Goal: Information Seeking & Learning: Compare options

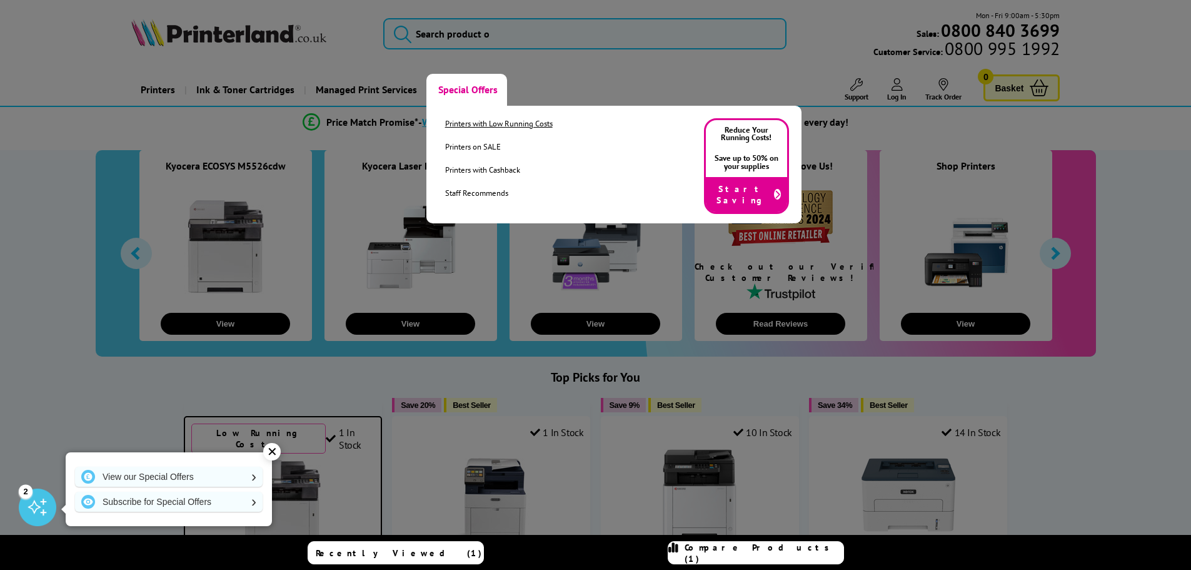
click at [460, 121] on link "Printers with Low Running Costs" at bounding box center [499, 123] width 108 height 11
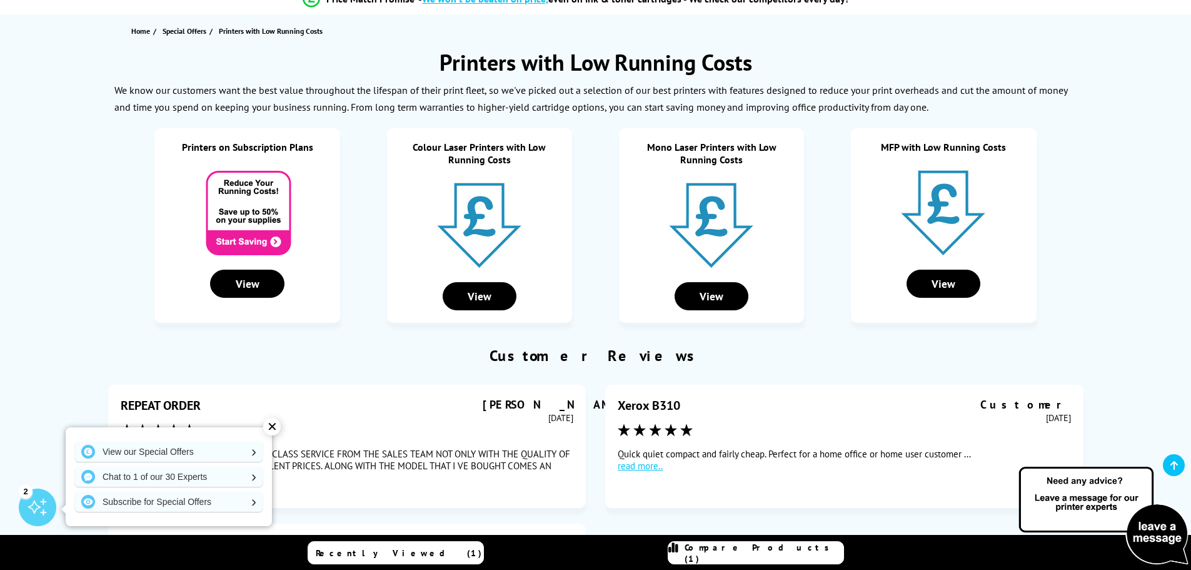
scroll to position [125, 0]
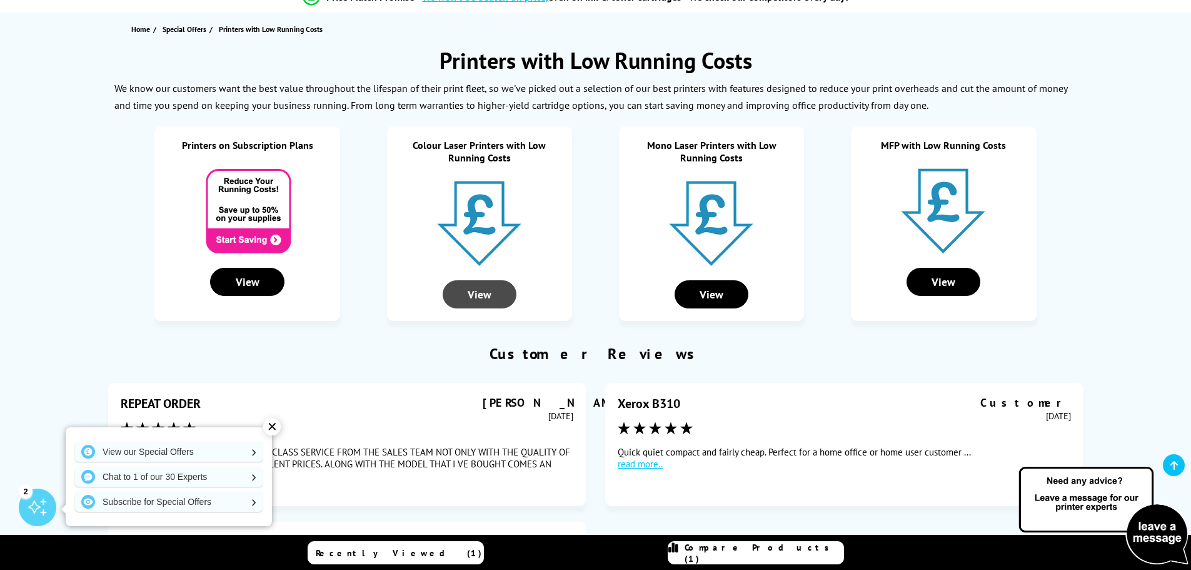
click at [477, 291] on div "View" at bounding box center [480, 294] width 74 height 28
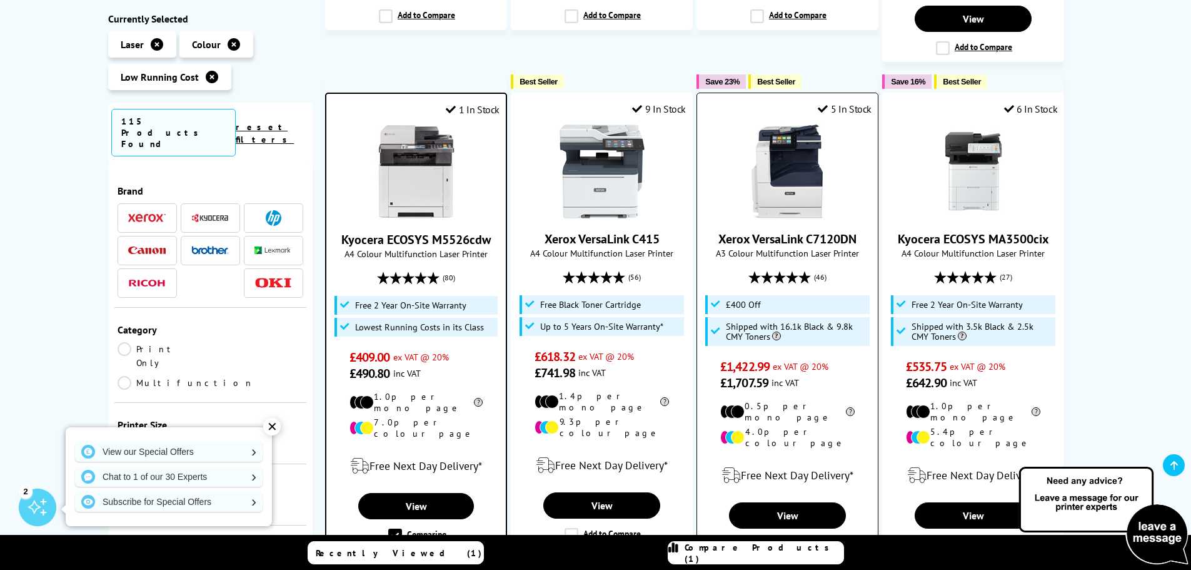
scroll to position [750, 0]
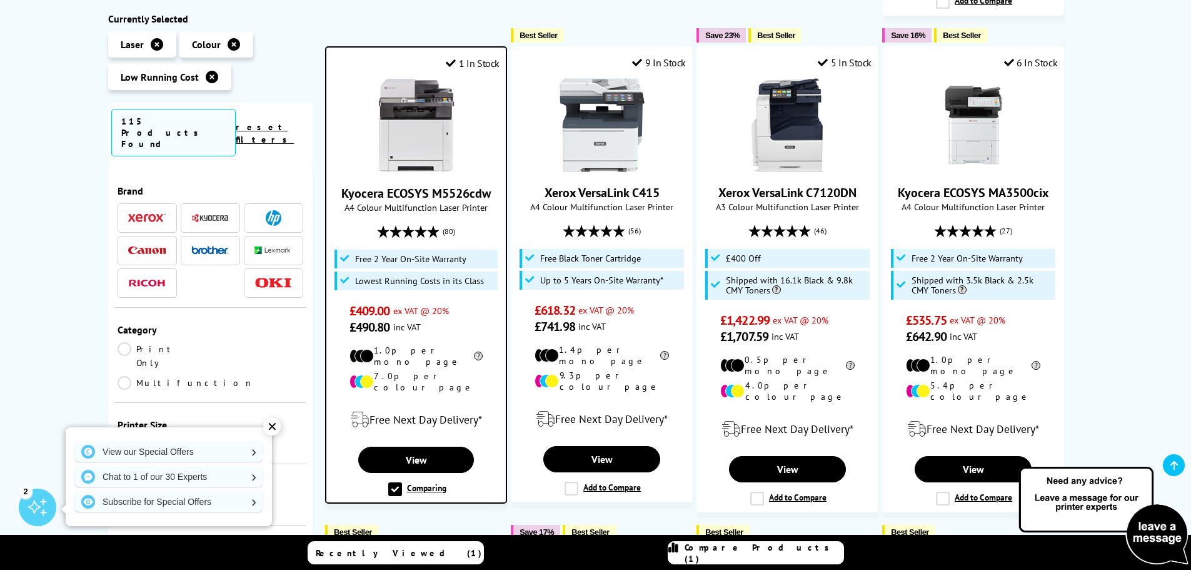
drag, startPoint x: 809, startPoint y: 473, endPoint x: 503, endPoint y: 503, distance: 308.0
click at [503, 525] on div "Best Seller" at bounding box center [416, 532] width 182 height 15
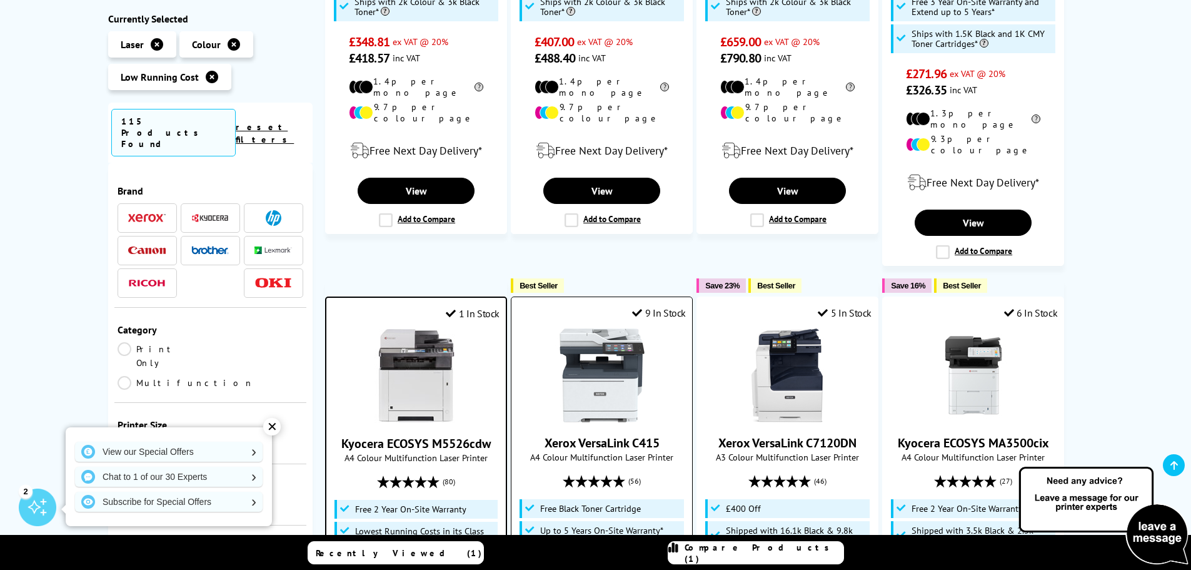
scroll to position [563, 0]
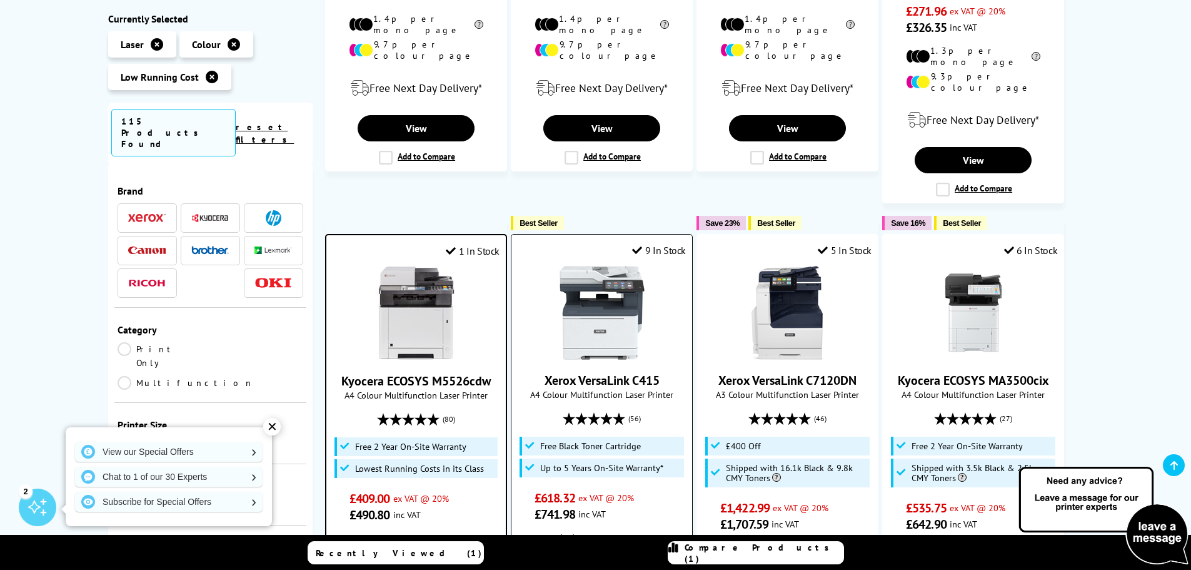
drag, startPoint x: 511, startPoint y: 510, endPoint x: 513, endPoint y: 519, distance: 9.0
drag, startPoint x: 513, startPoint y: 519, endPoint x: 610, endPoint y: 200, distance: 333.5
click at [610, 200] on ul "1 In Stock Xerox VersaLink C400DN A4 Colour Laser Printer (60) £348.81 (6)" at bounding box center [704, 436] width 758 height 1522
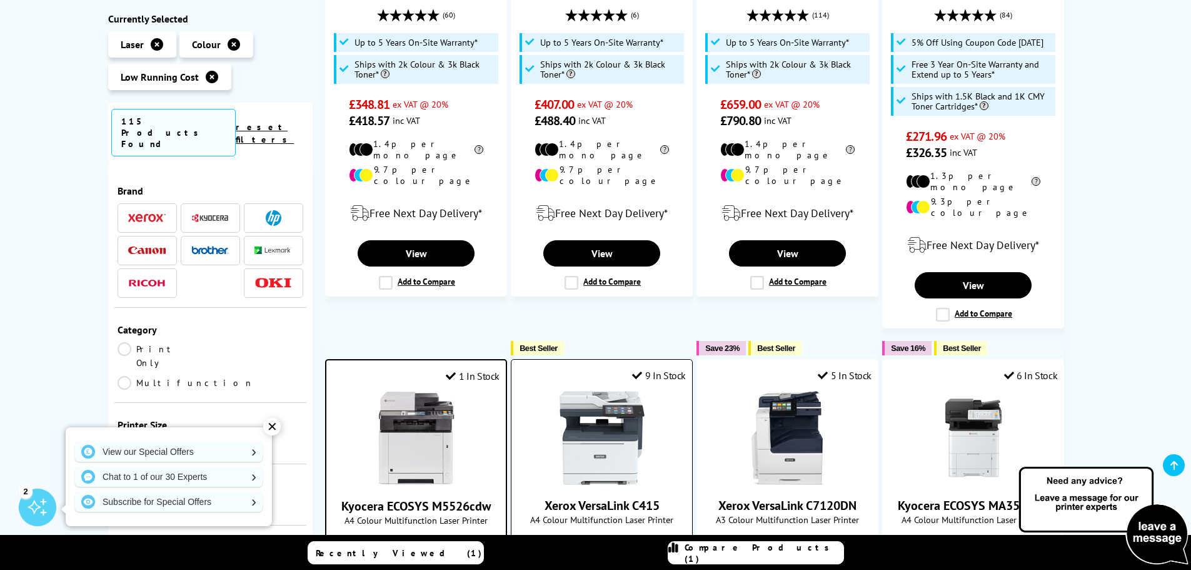
scroll to position [313, 0]
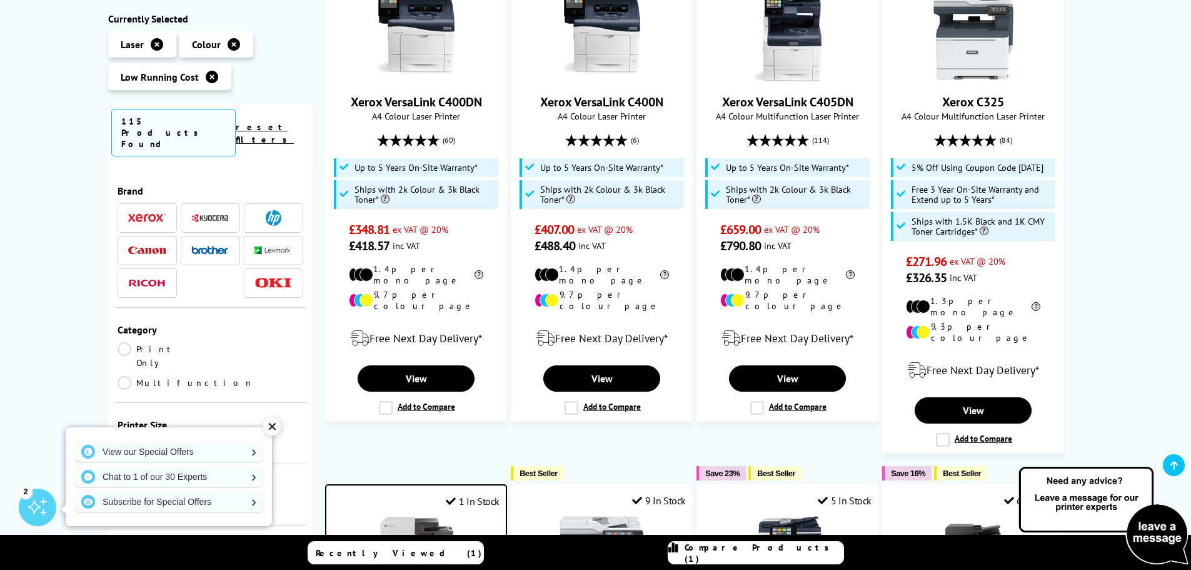
drag, startPoint x: 659, startPoint y: 514, endPoint x: 1089, endPoint y: 351, distance: 460.8
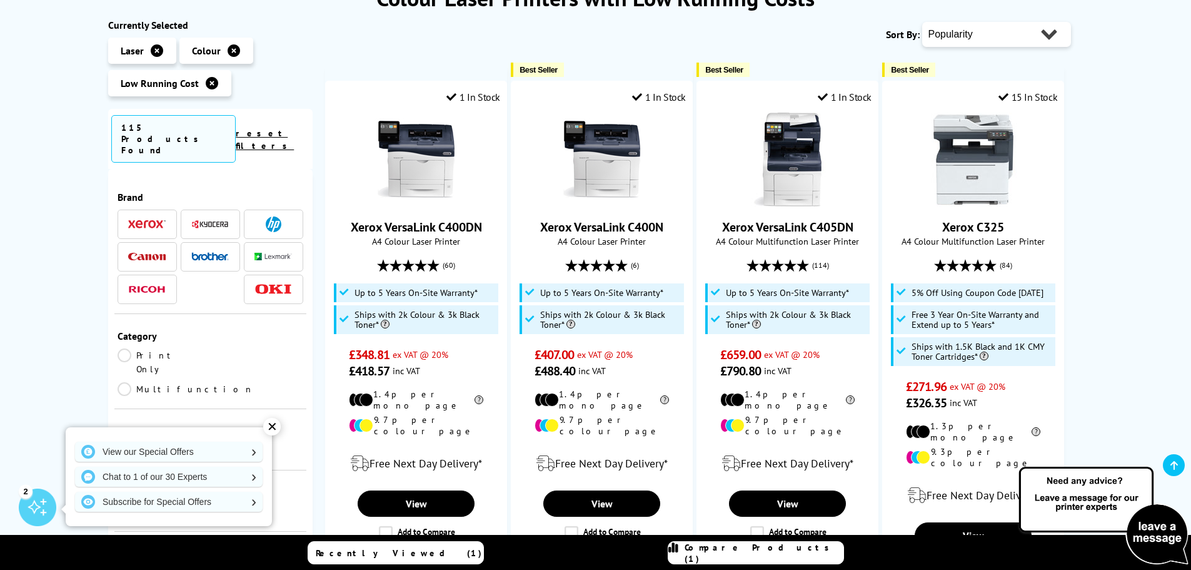
scroll to position [250, 0]
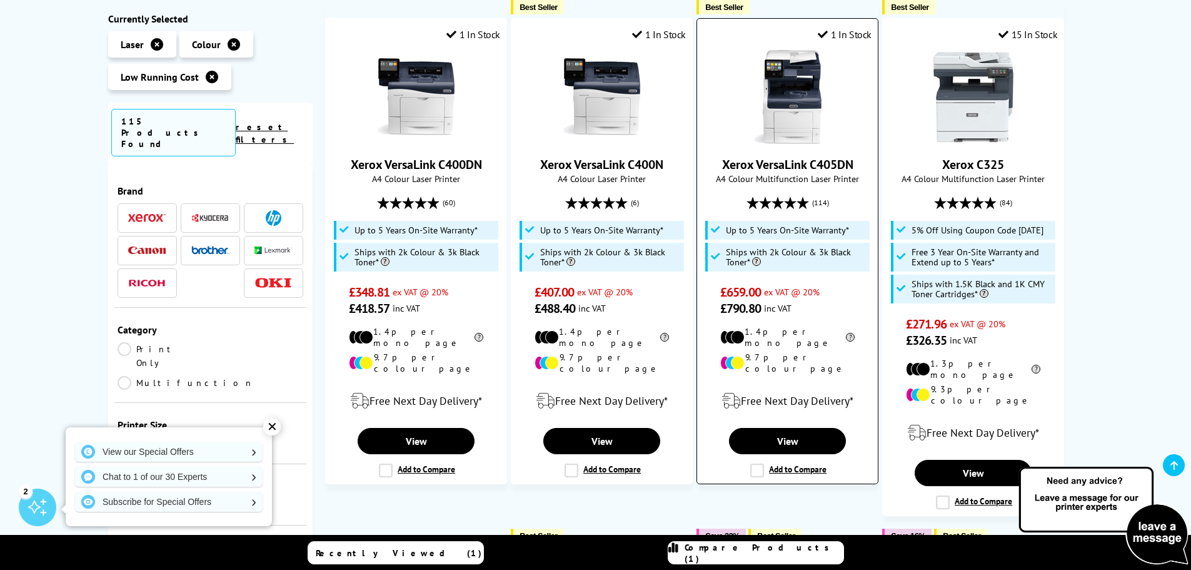
click at [754, 463] on label "Add to Compare" at bounding box center [788, 470] width 76 height 14
click at [0, 0] on input "Add to Compare" at bounding box center [0, 0] width 0 height 0
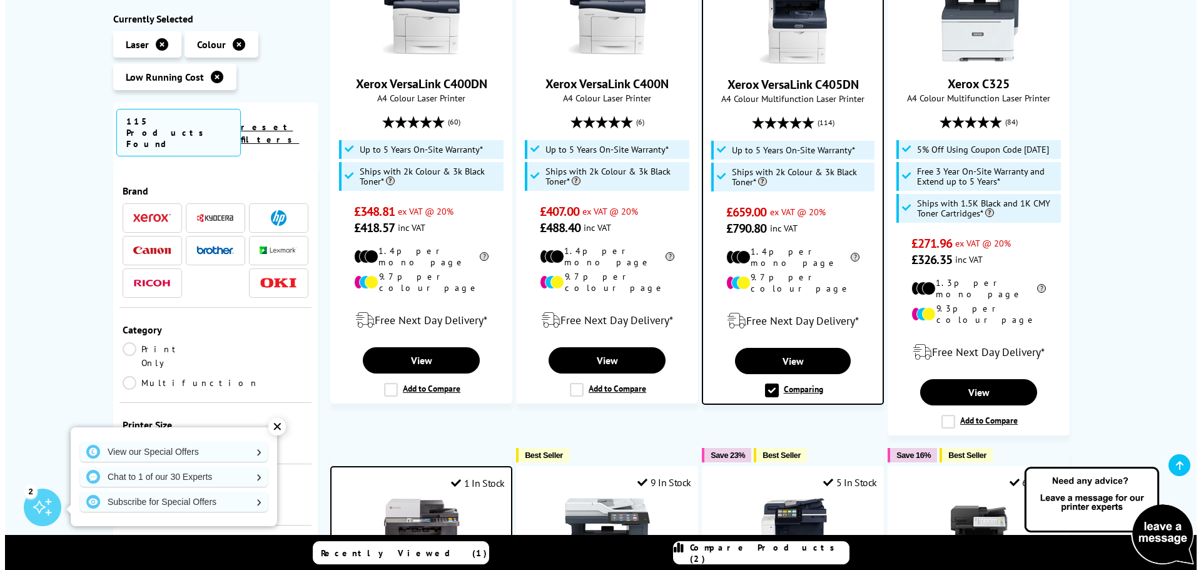
scroll to position [313, 0]
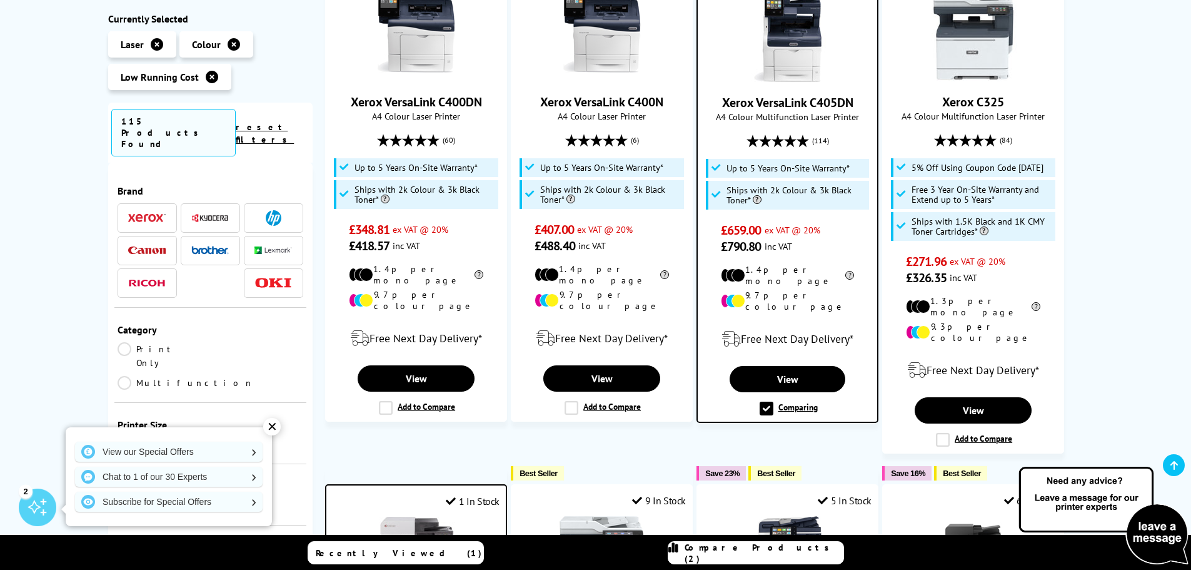
click at [798, 401] on label "Comparing" at bounding box center [789, 408] width 58 height 14
click at [0, 0] on input "Comparing" at bounding box center [0, 0] width 0 height 0
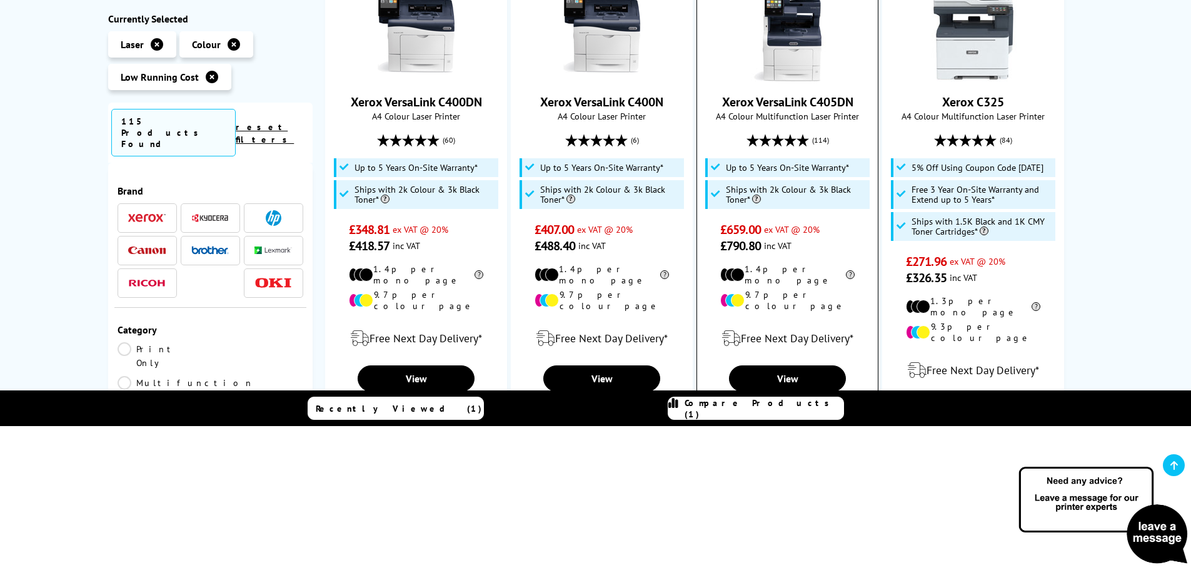
click at [798, 401] on label "Add to Compare" at bounding box center [788, 408] width 76 height 14
click at [0, 0] on input "Add to Compare" at bounding box center [0, 0] width 0 height 0
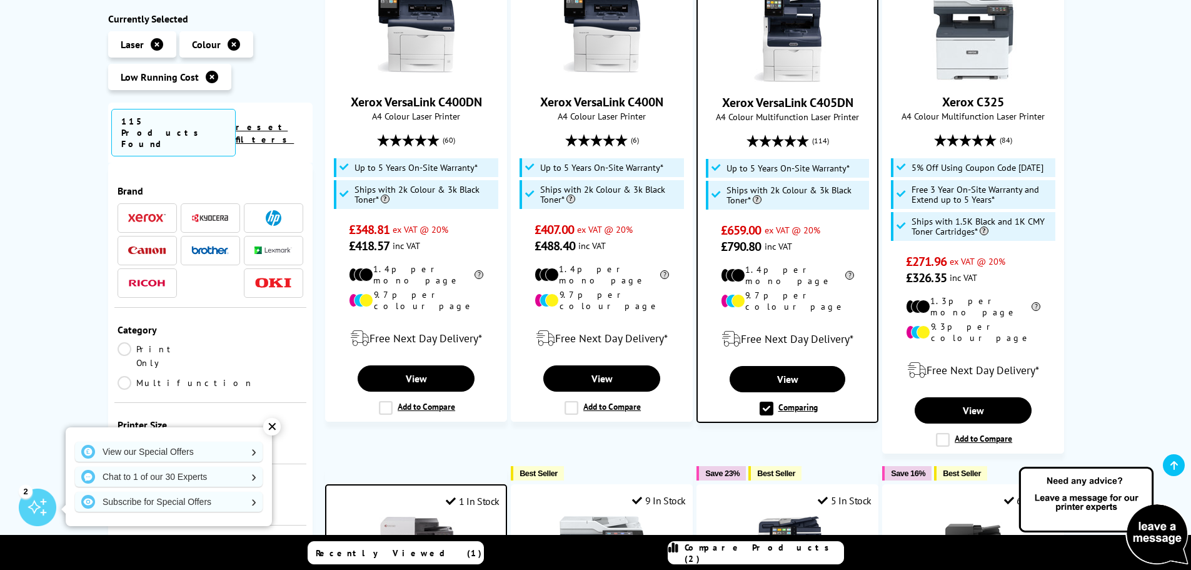
click at [777, 560] on link "Compare Products (2)" at bounding box center [756, 552] width 176 height 23
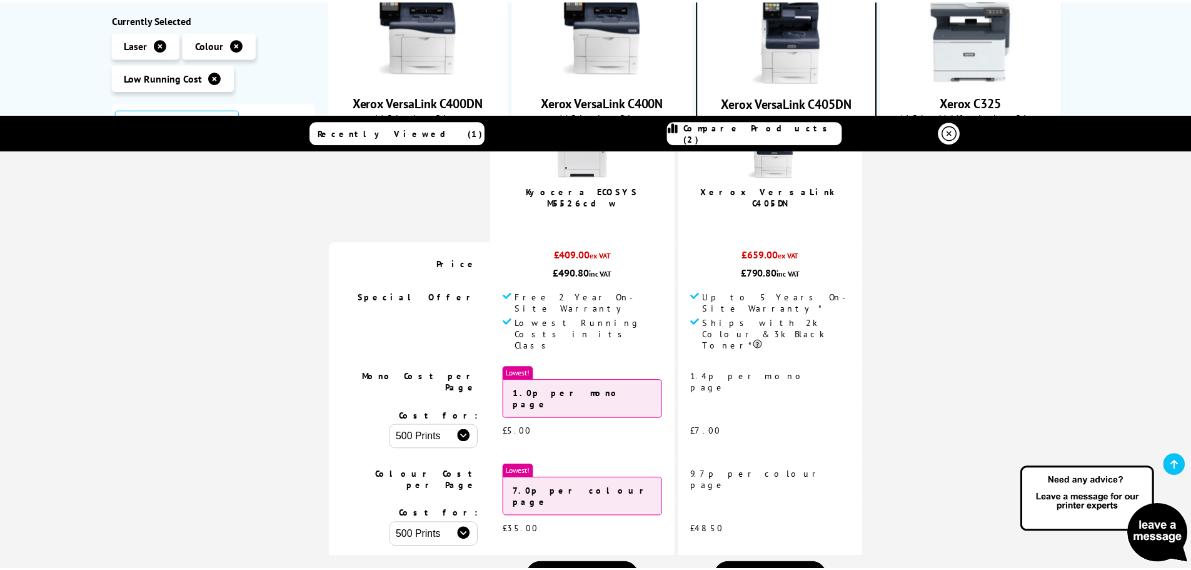
scroll to position [0, 0]
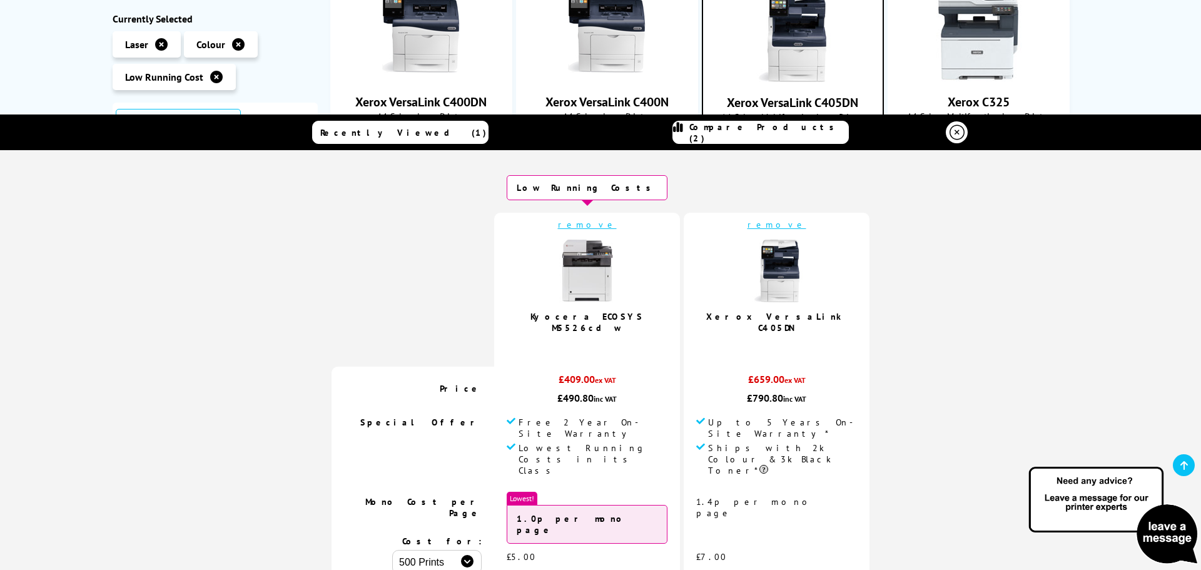
click at [892, 137] on div "Recently Viewed (1) Compare Products (2)" at bounding box center [600, 132] width 750 height 36
click at [952, 130] on icon at bounding box center [956, 132] width 15 height 15
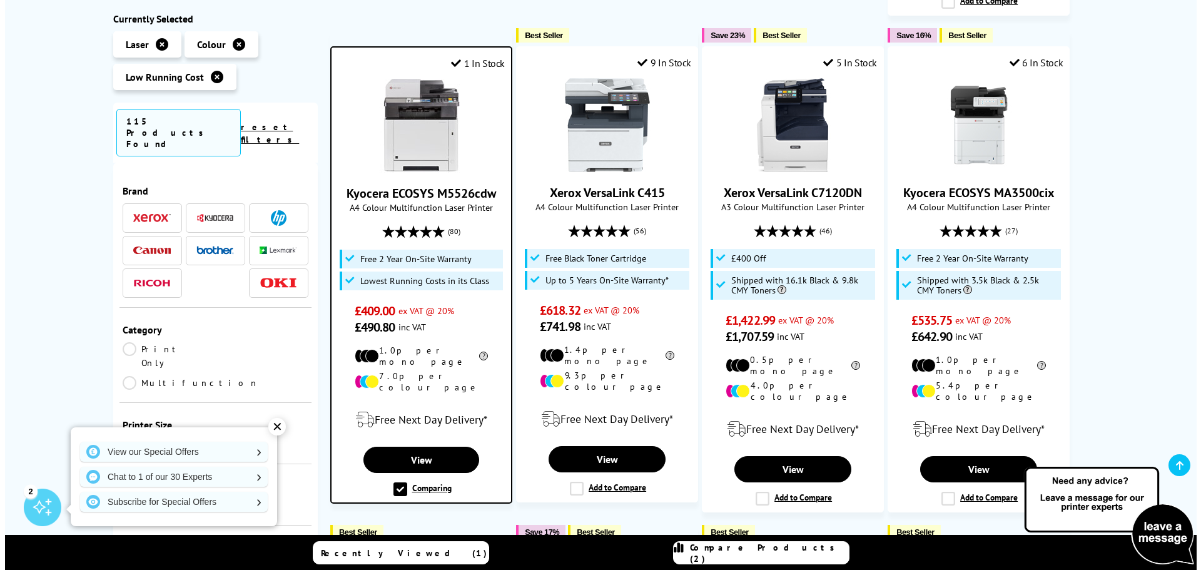
scroll to position [813, 0]
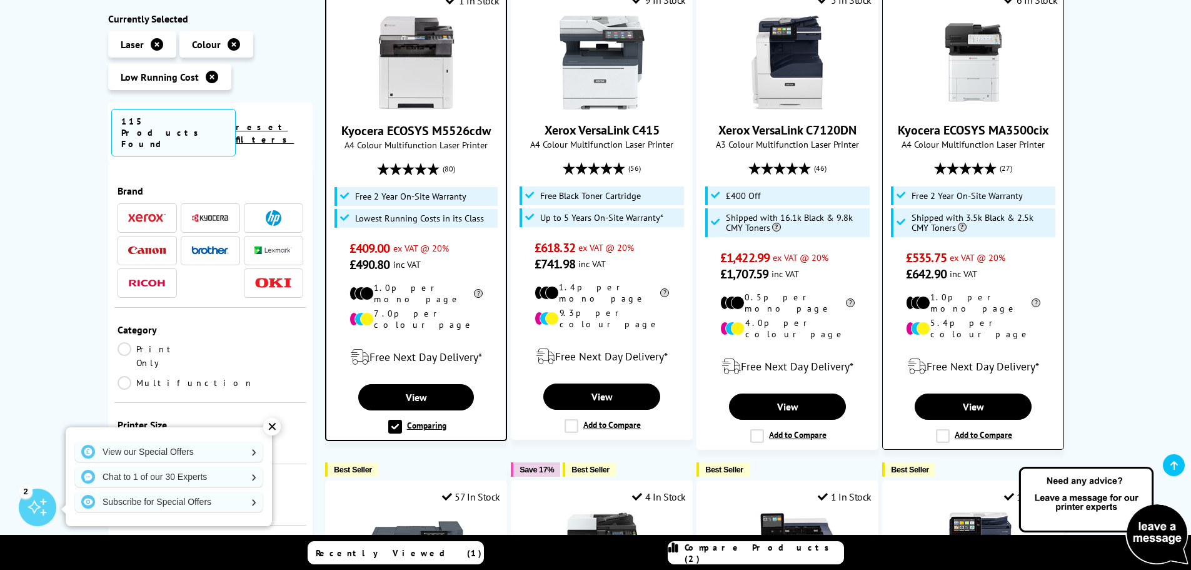
click at [944, 429] on label "Add to Compare" at bounding box center [974, 436] width 76 height 14
click at [0, 0] on input "Add to Compare" at bounding box center [0, 0] width 0 height 0
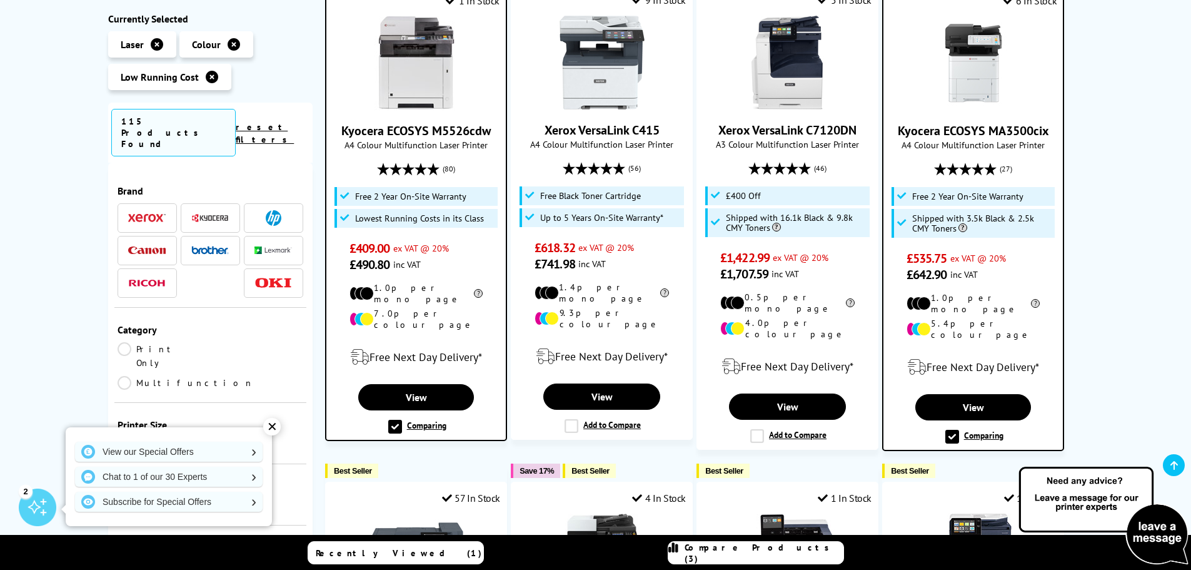
click at [785, 554] on span "Compare Products (3)" at bounding box center [764, 553] width 159 height 23
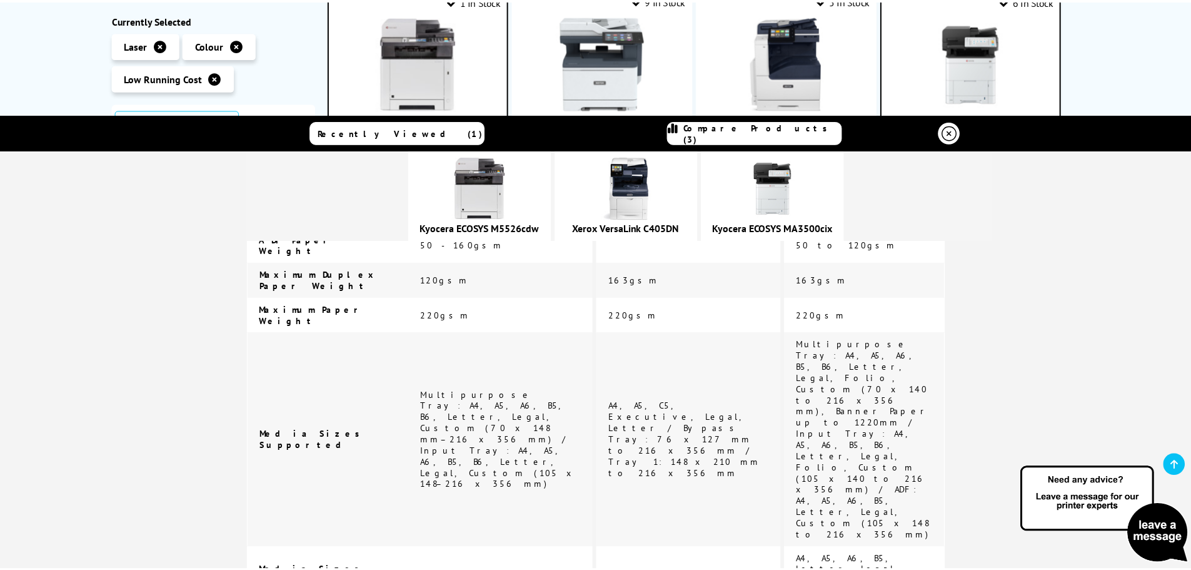
scroll to position [2502, 0]
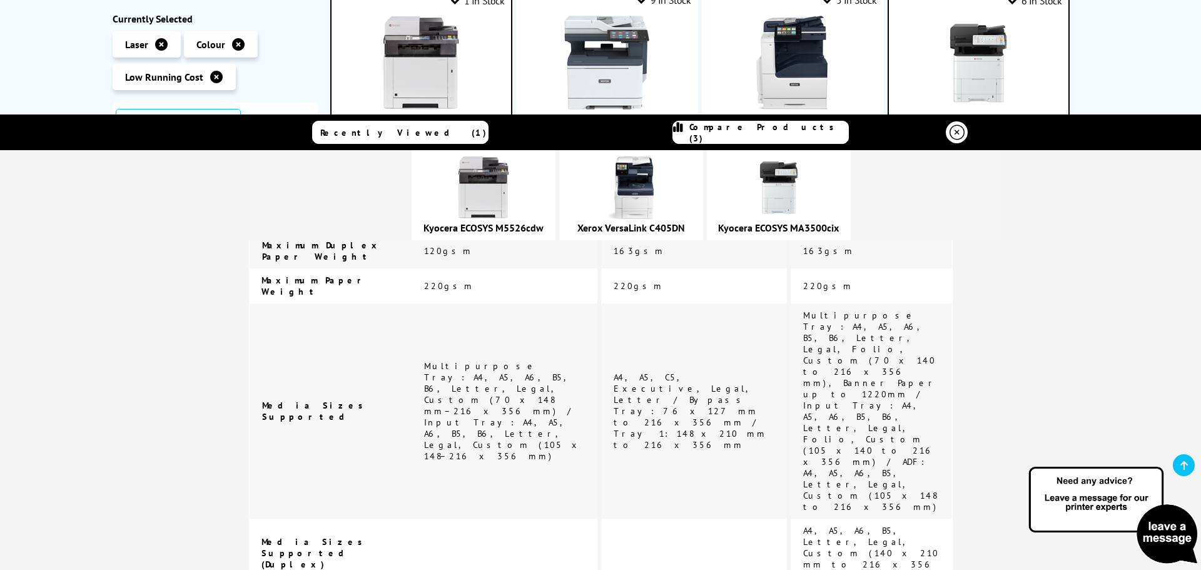
click at [951, 133] on icon at bounding box center [956, 132] width 15 height 15
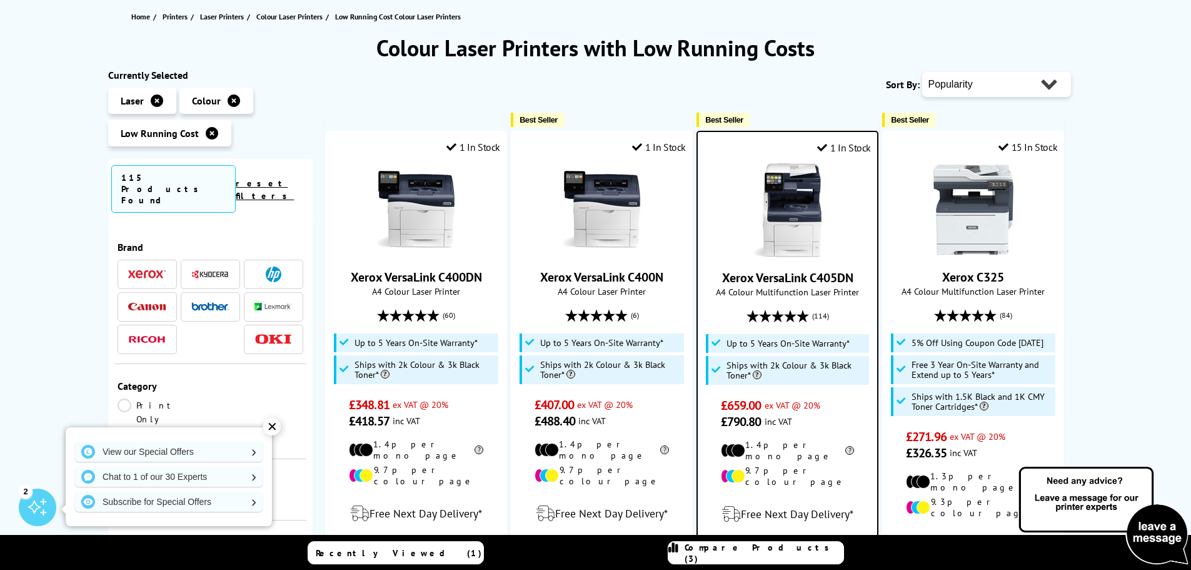
scroll to position [0, 0]
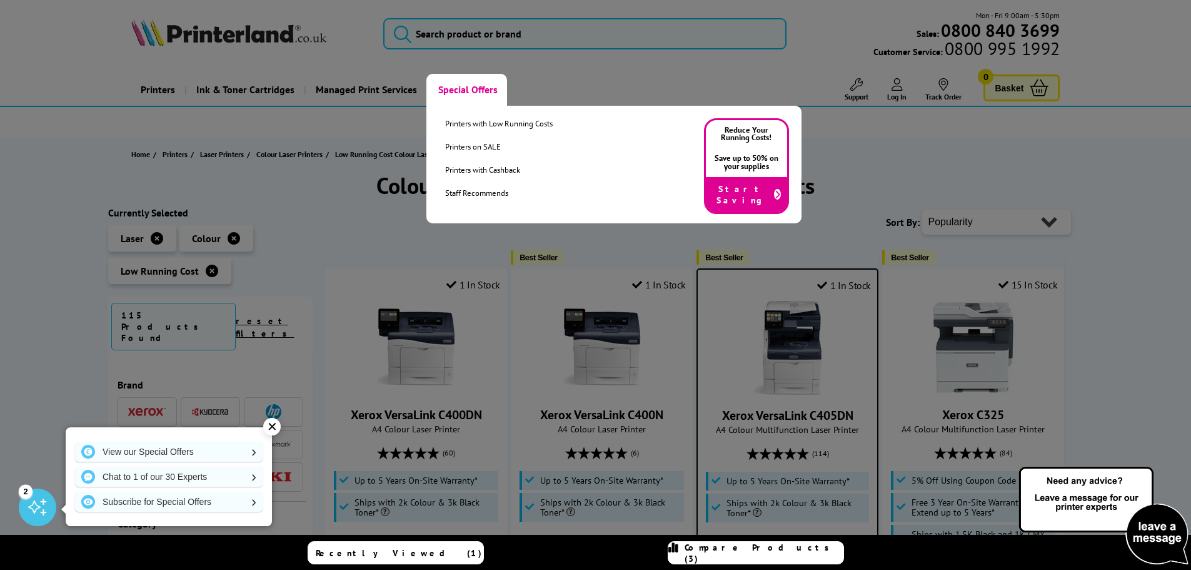
click at [457, 91] on link "Special Offers" at bounding box center [467, 90] width 81 height 32
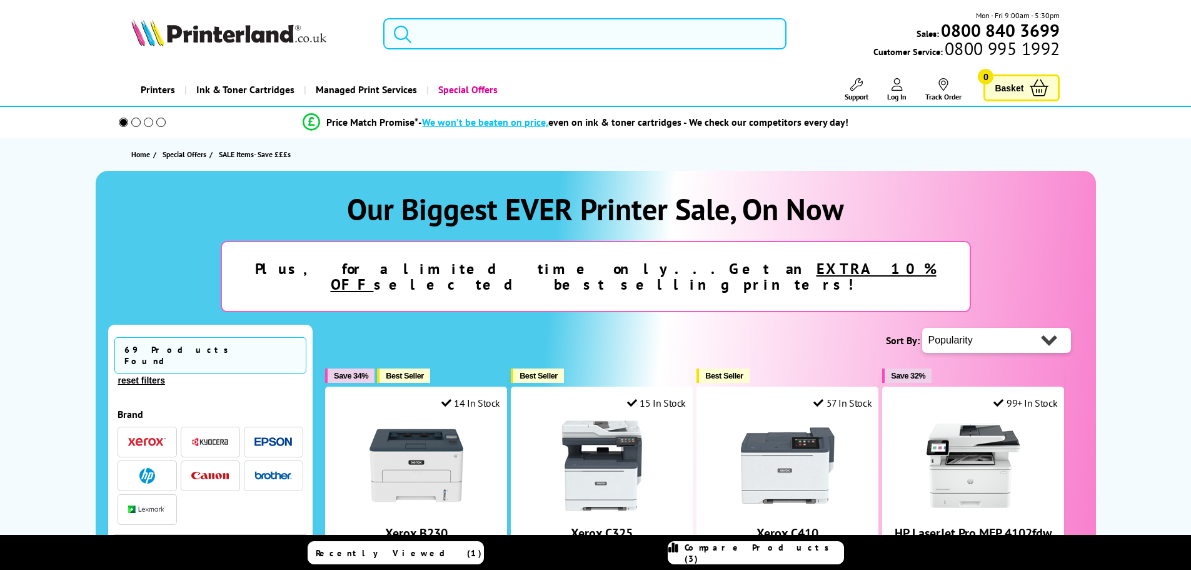
click at [466, 92] on link "Special Offers" at bounding box center [467, 90] width 81 height 32
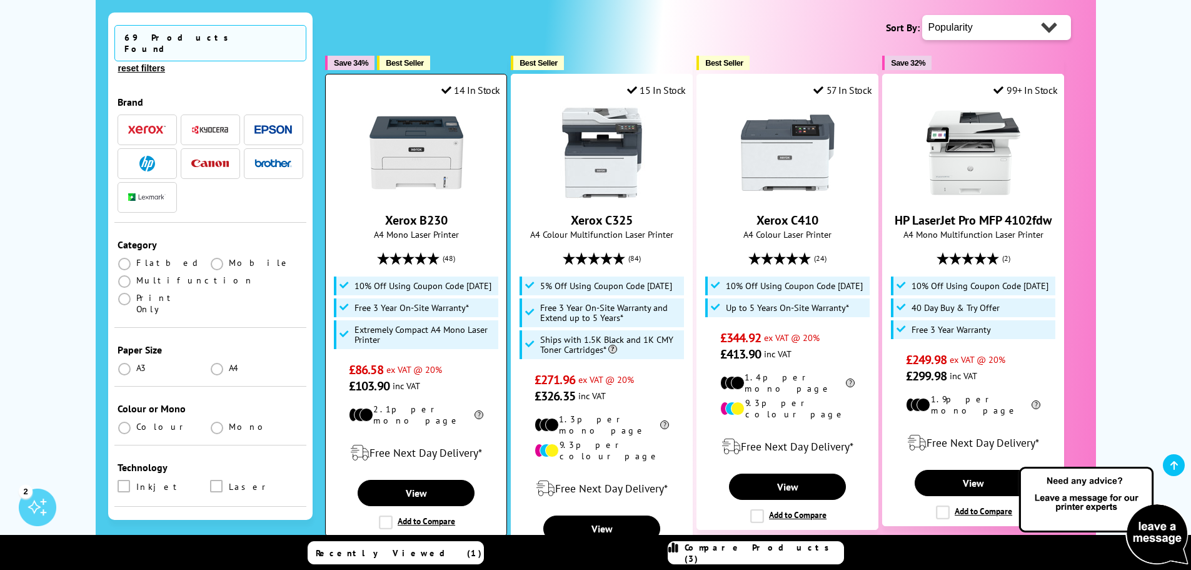
scroll to position [63, 0]
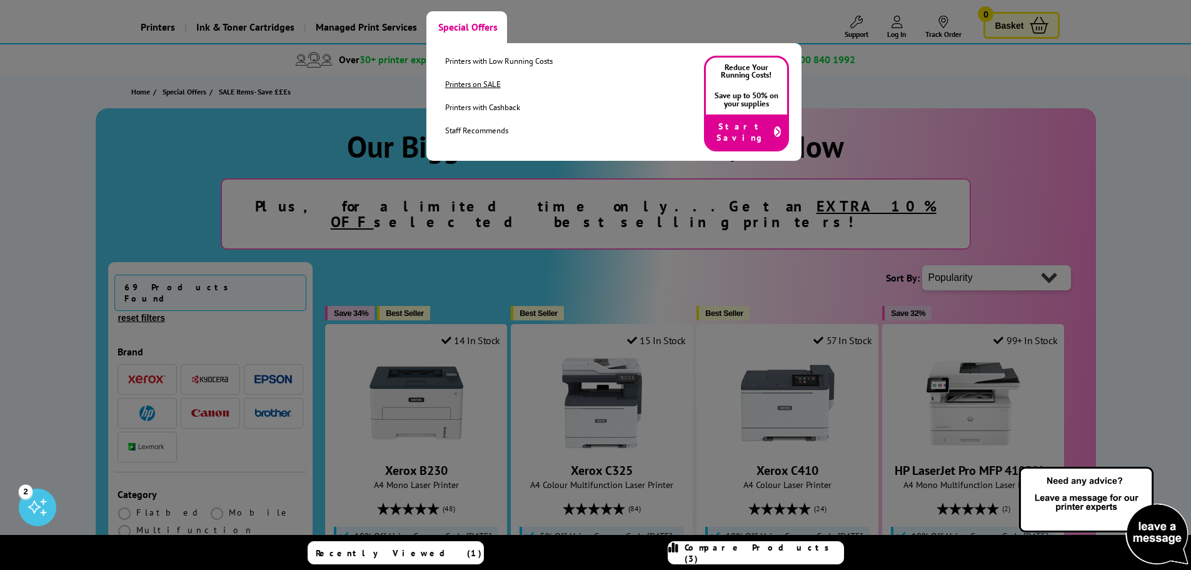
click at [457, 83] on link "Printers on SALE" at bounding box center [499, 84] width 108 height 11
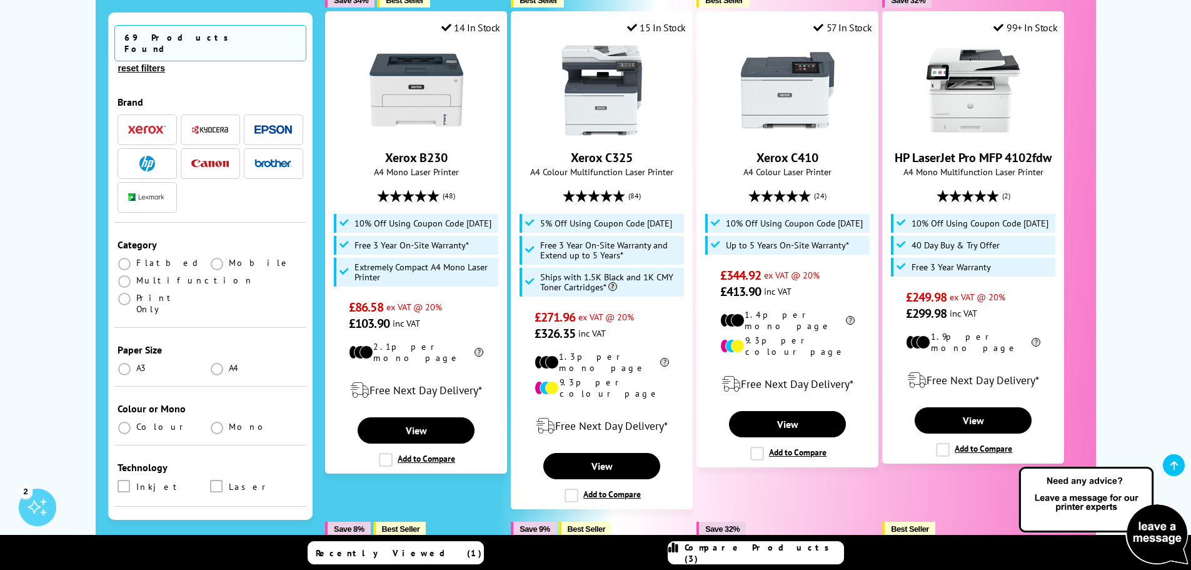
scroll to position [63, 0]
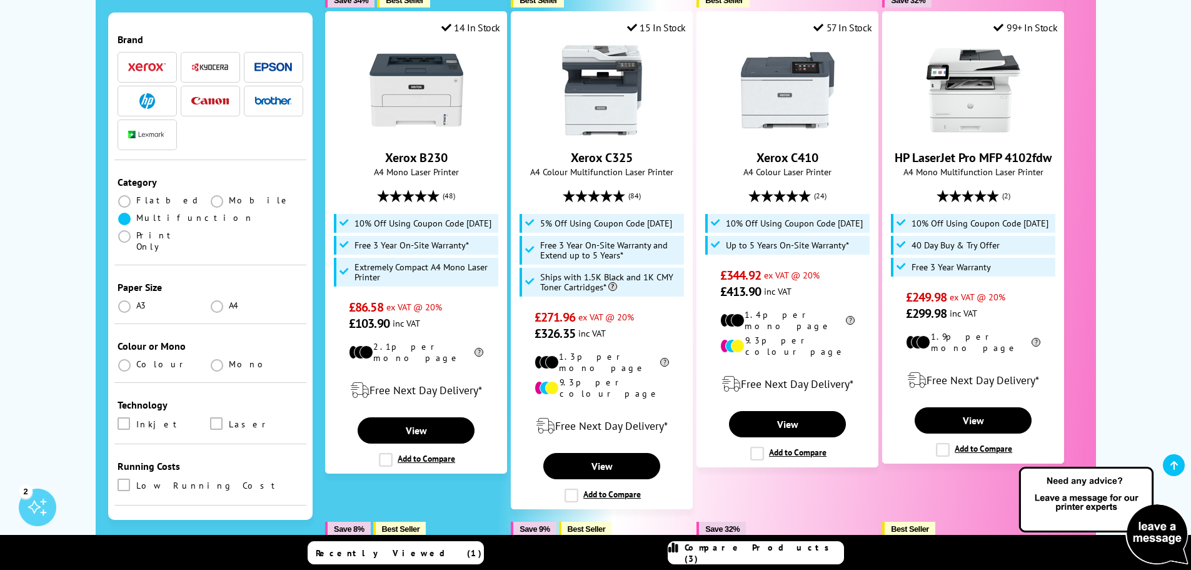
click at [128, 213] on span at bounding box center [124, 219] width 13 height 13
click at [136, 214] on input "radio" at bounding box center [136, 214] width 0 height 0
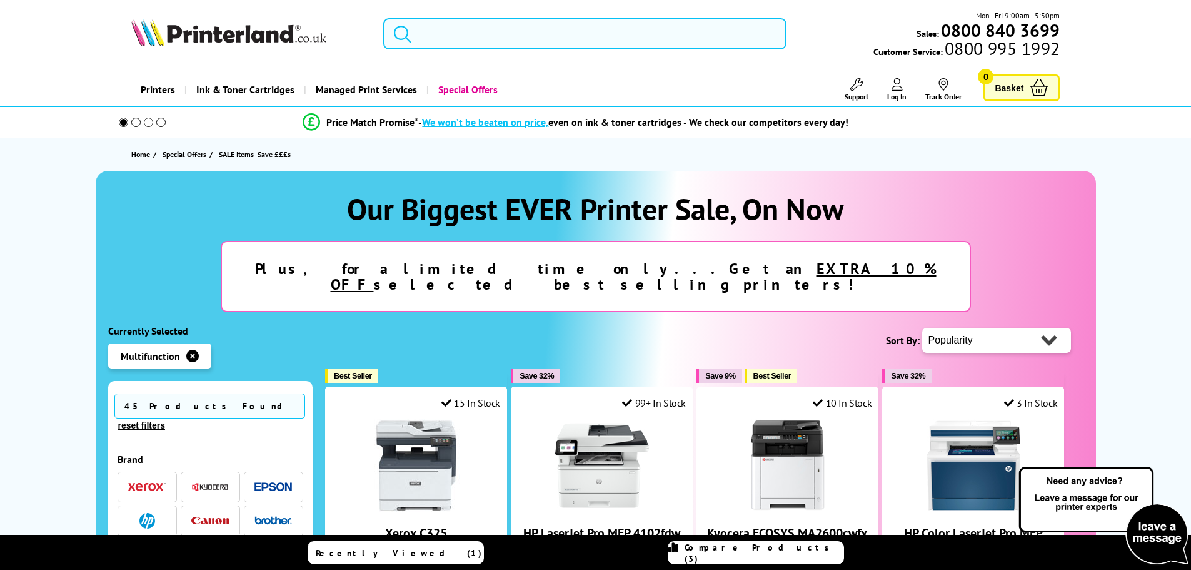
scroll to position [250, 0]
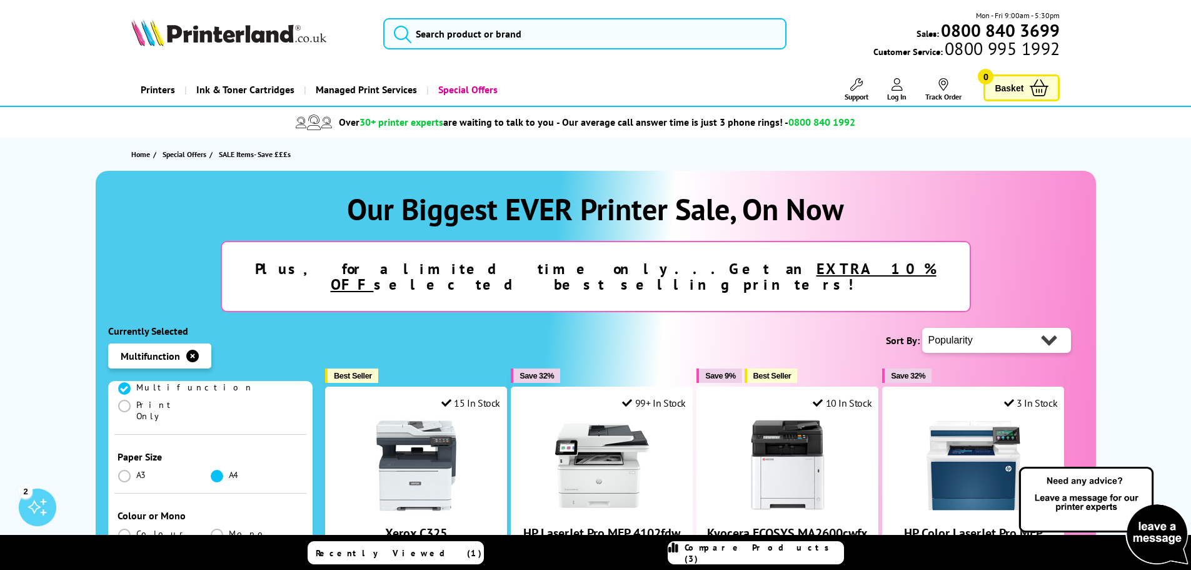
click at [217, 470] on span at bounding box center [217, 476] width 13 height 13
click at [229, 471] on input "radio" at bounding box center [229, 471] width 0 height 0
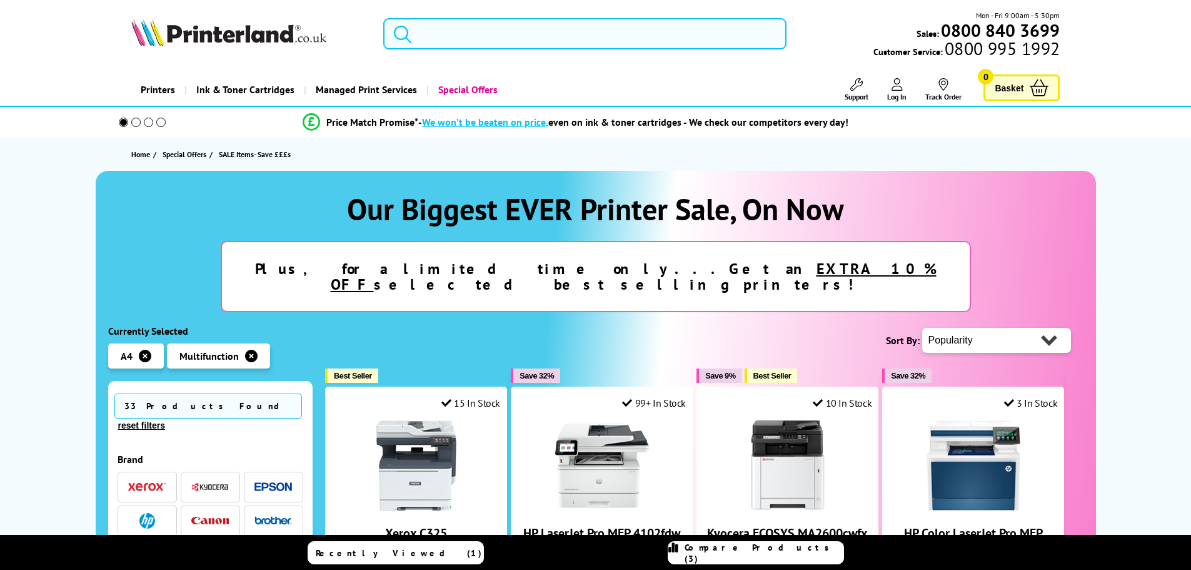
click at [126, 505] on li at bounding box center [147, 520] width 59 height 31
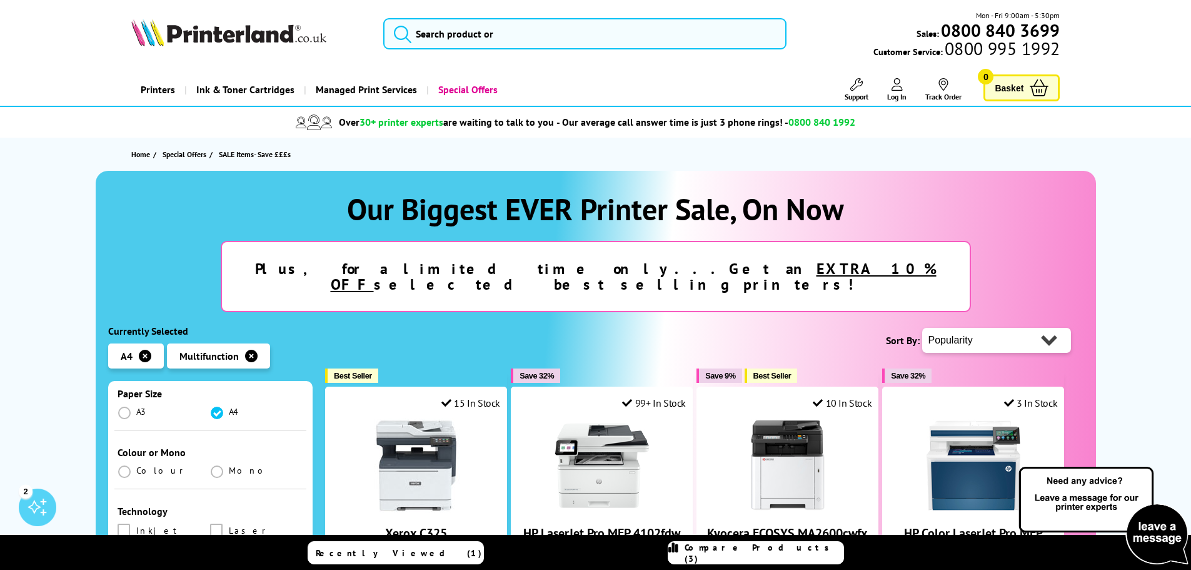
scroll to position [313, 0]
click at [126, 466] on span at bounding box center [124, 472] width 13 height 13
click at [136, 467] on input "radio" at bounding box center [136, 467] width 0 height 0
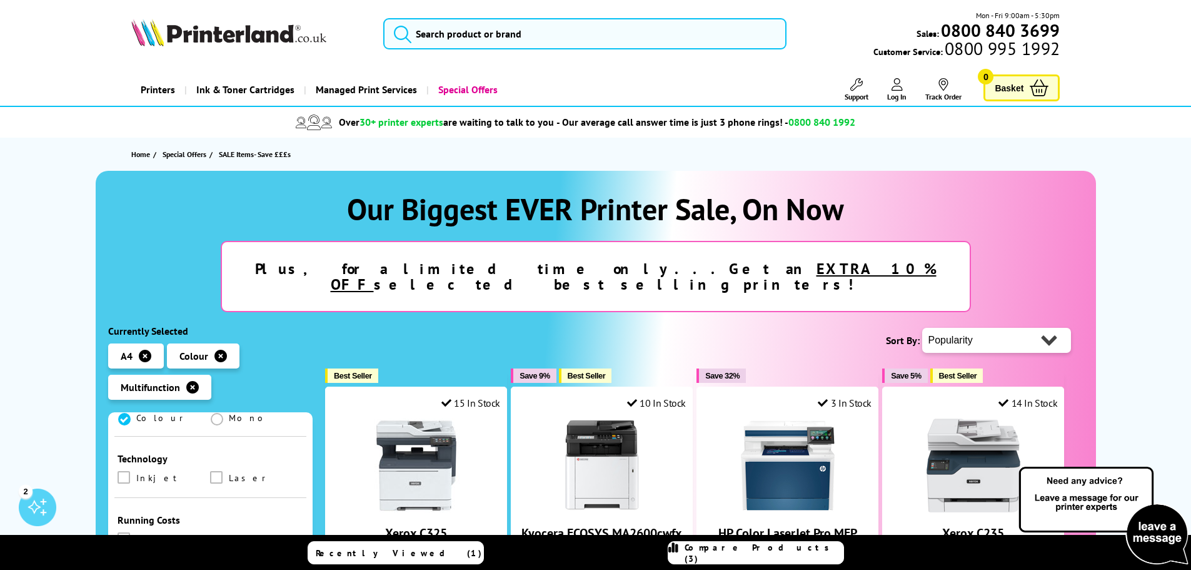
scroll to position [375, 0]
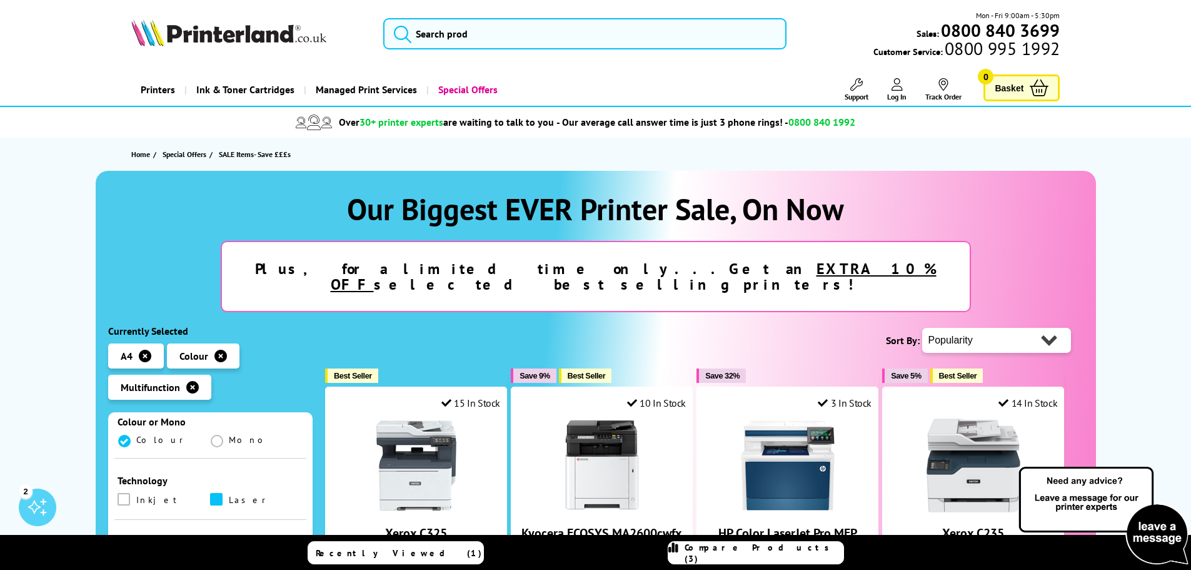
click at [220, 493] on span at bounding box center [216, 499] width 13 height 13
click at [228, 495] on input "checkbox" at bounding box center [228, 495] width 0 height 0
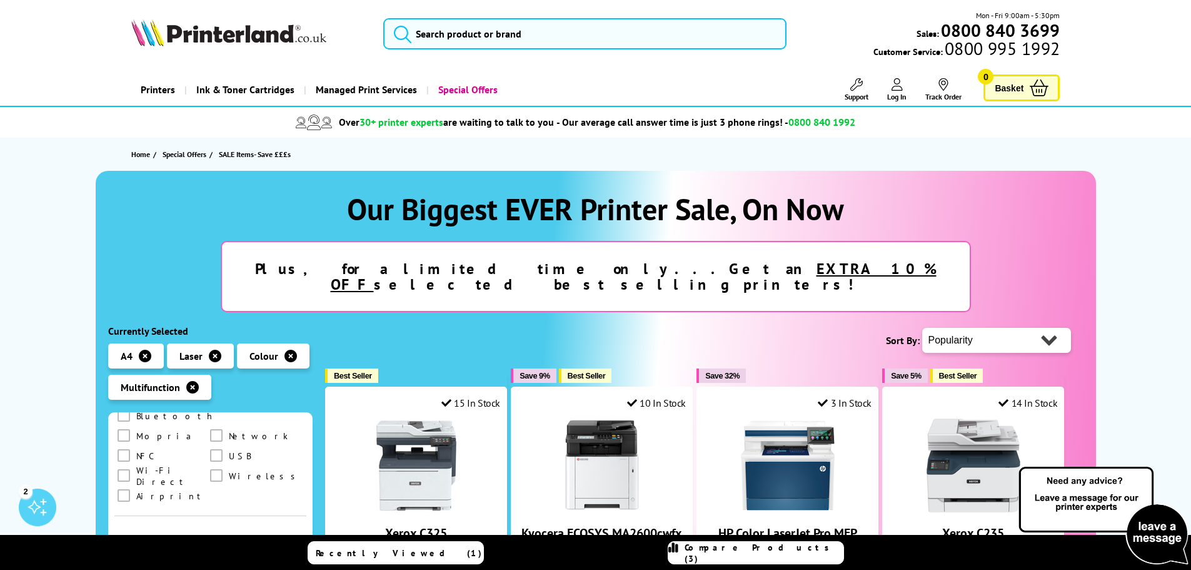
scroll to position [617, 0]
click at [131, 515] on label at bounding box center [126, 522] width 16 height 14
click at [136, 517] on input "checkbox" at bounding box center [136, 517] width 0 height 0
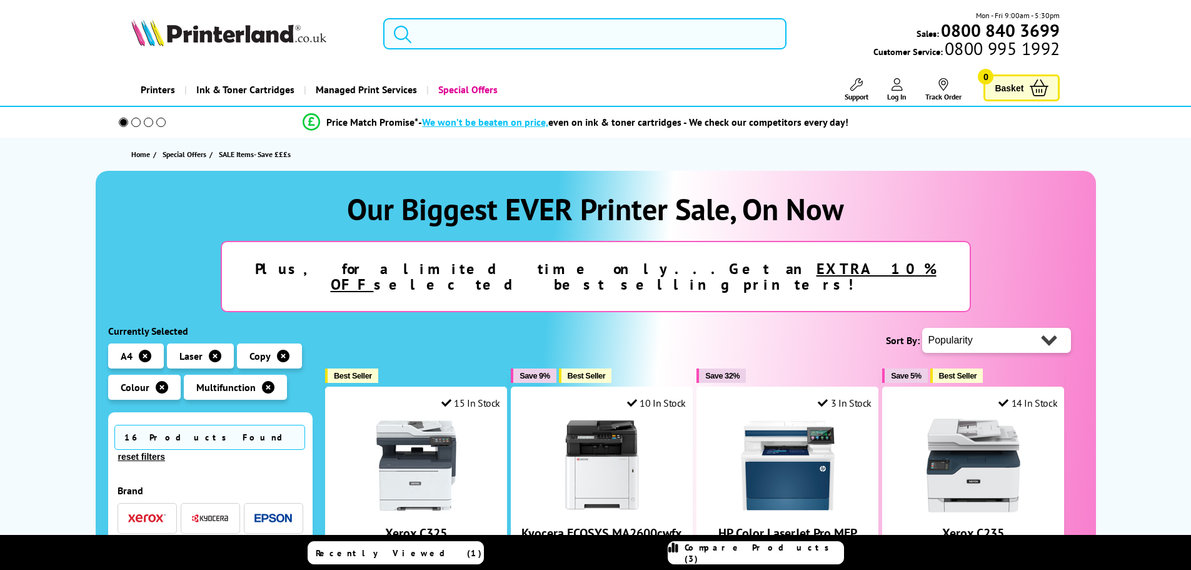
click at [120, 484] on div "Brand" at bounding box center [211, 490] width 186 height 13
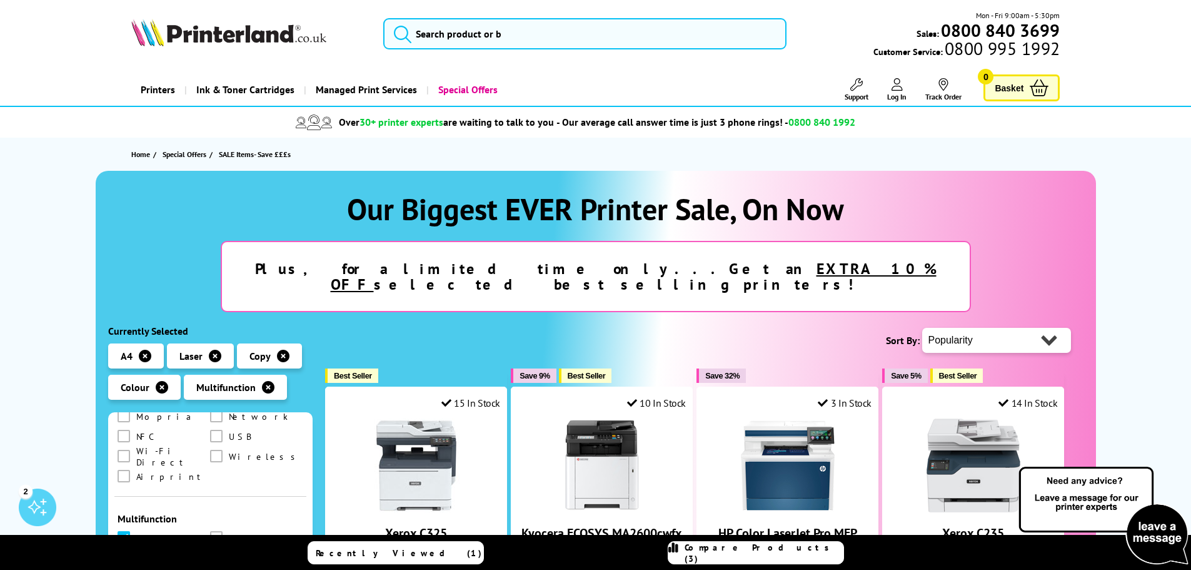
scroll to position [617, 0]
click at [126, 535] on span at bounding box center [124, 541] width 13 height 13
click at [136, 537] on input "checkbox" at bounding box center [136, 537] width 0 height 0
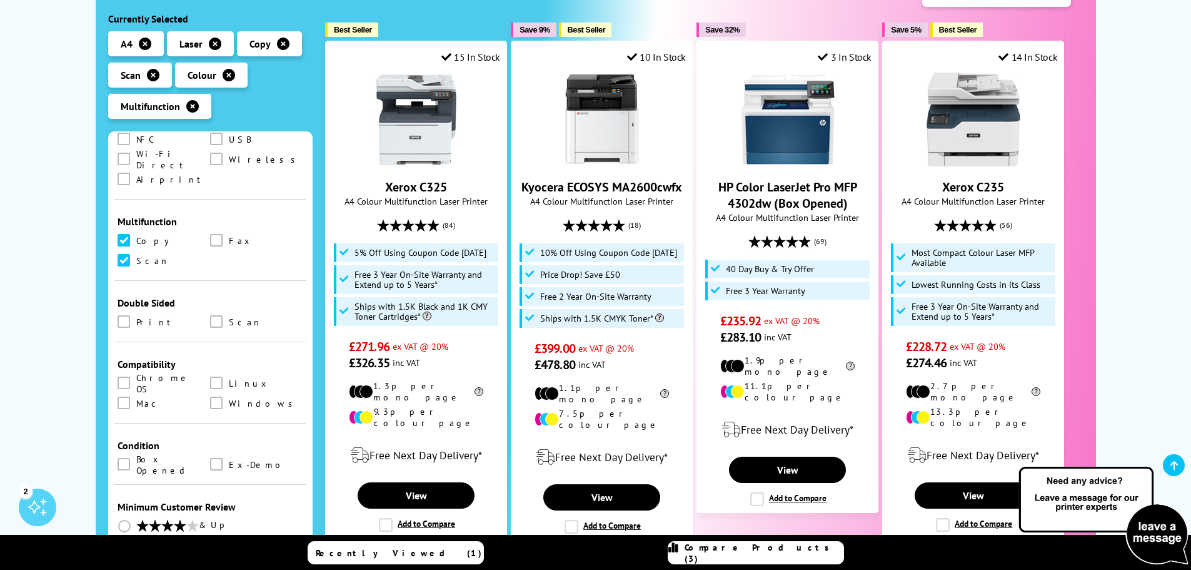
scroll to position [375, 0]
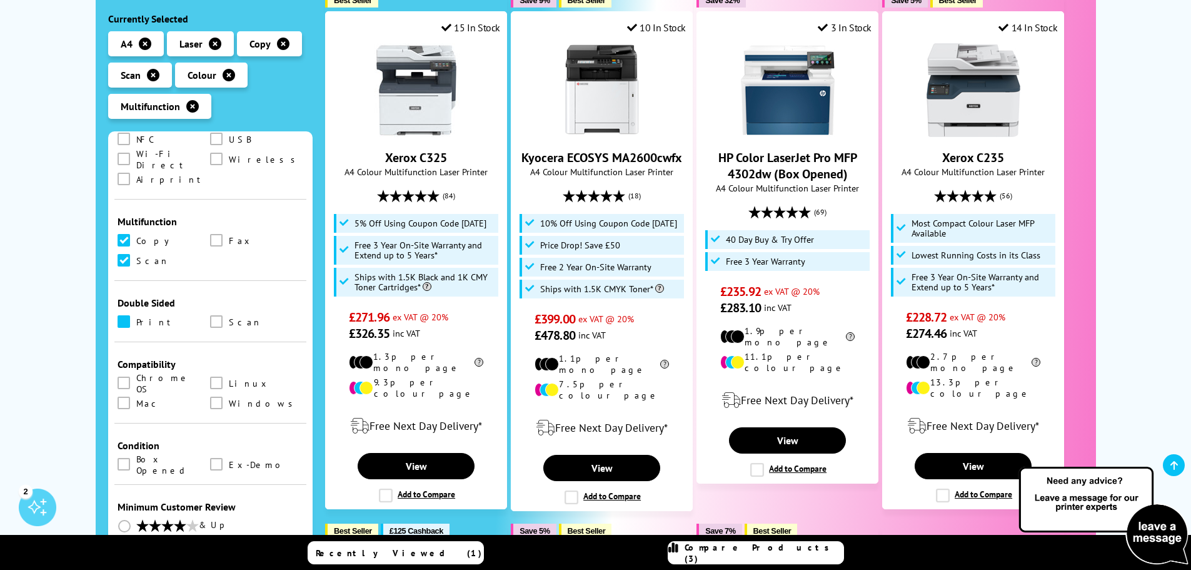
click at [124, 315] on span at bounding box center [124, 321] width 13 height 13
click at [136, 317] on input "checkbox" at bounding box center [136, 317] width 0 height 0
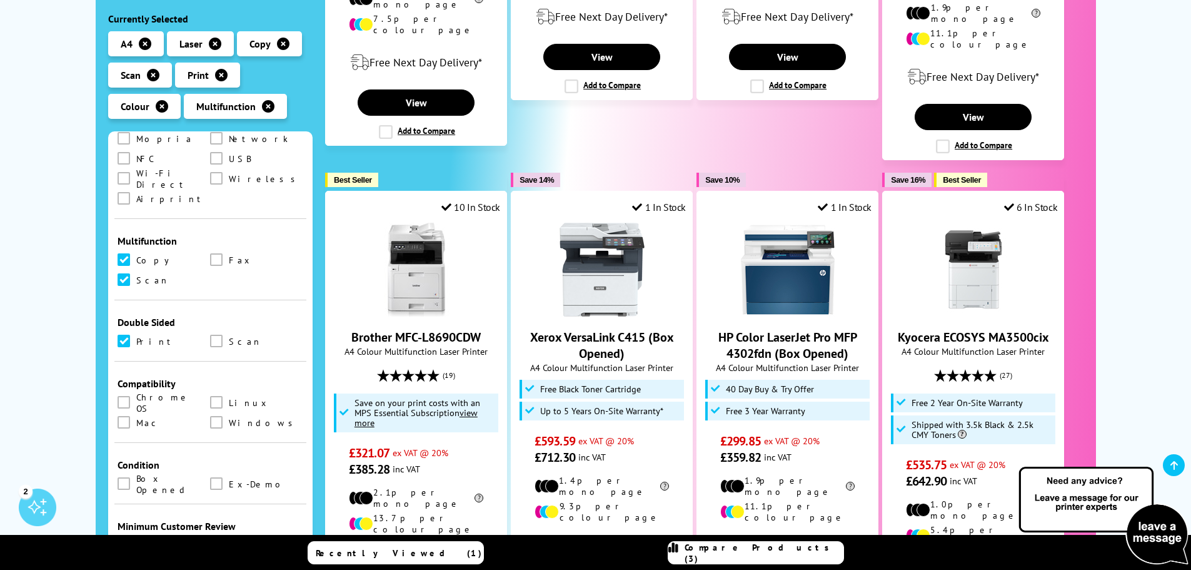
scroll to position [617, 0]
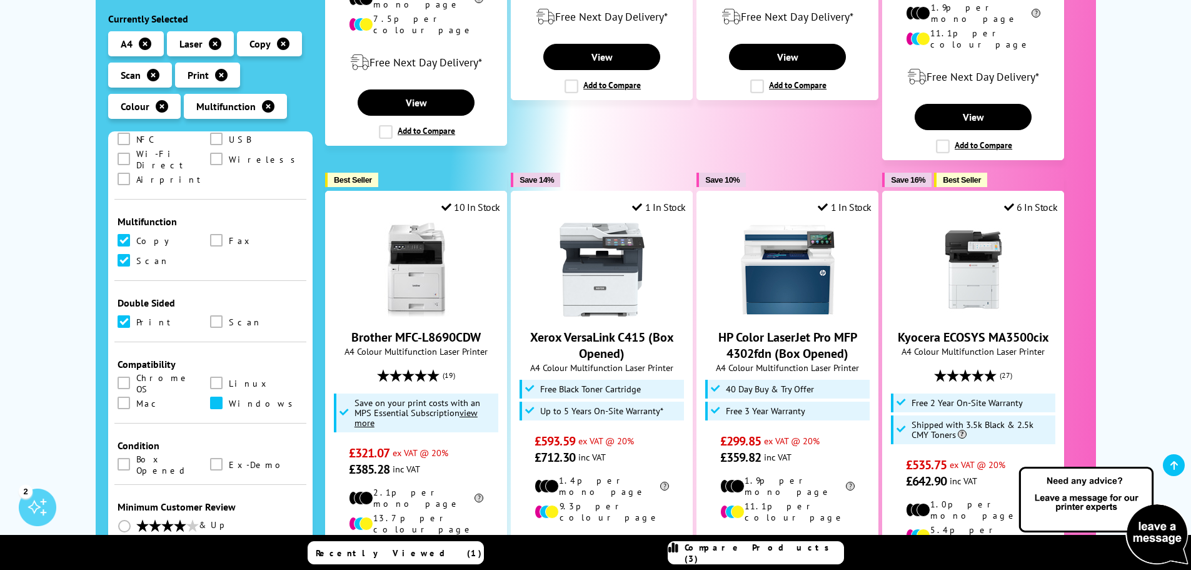
click at [216, 396] on span at bounding box center [216, 402] width 13 height 13
click at [228, 398] on input "checkbox" at bounding box center [228, 398] width 0 height 0
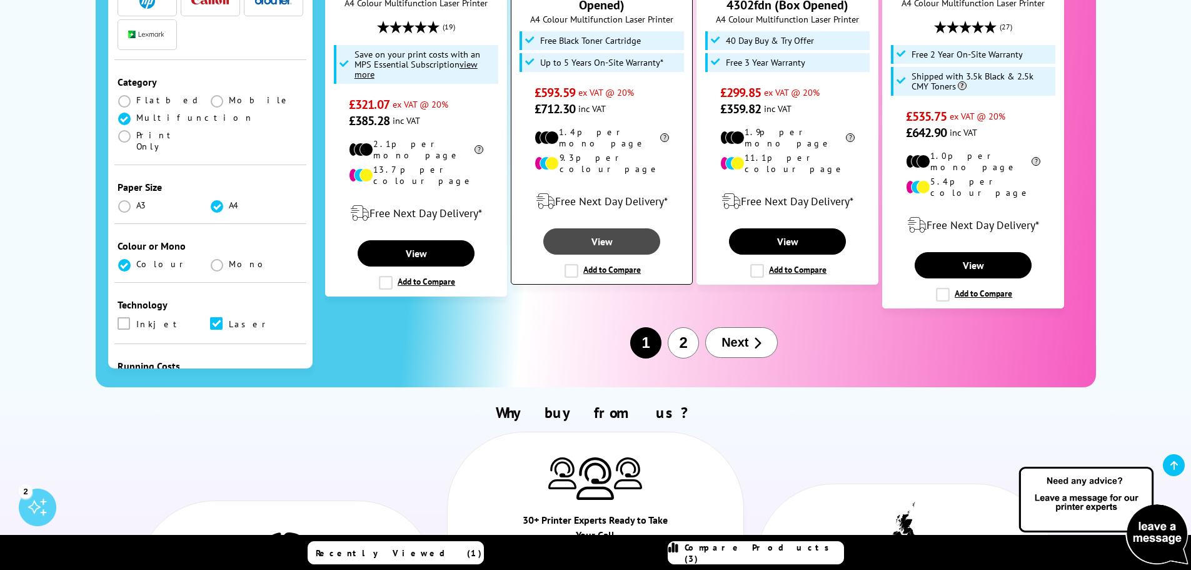
scroll to position [1626, 0]
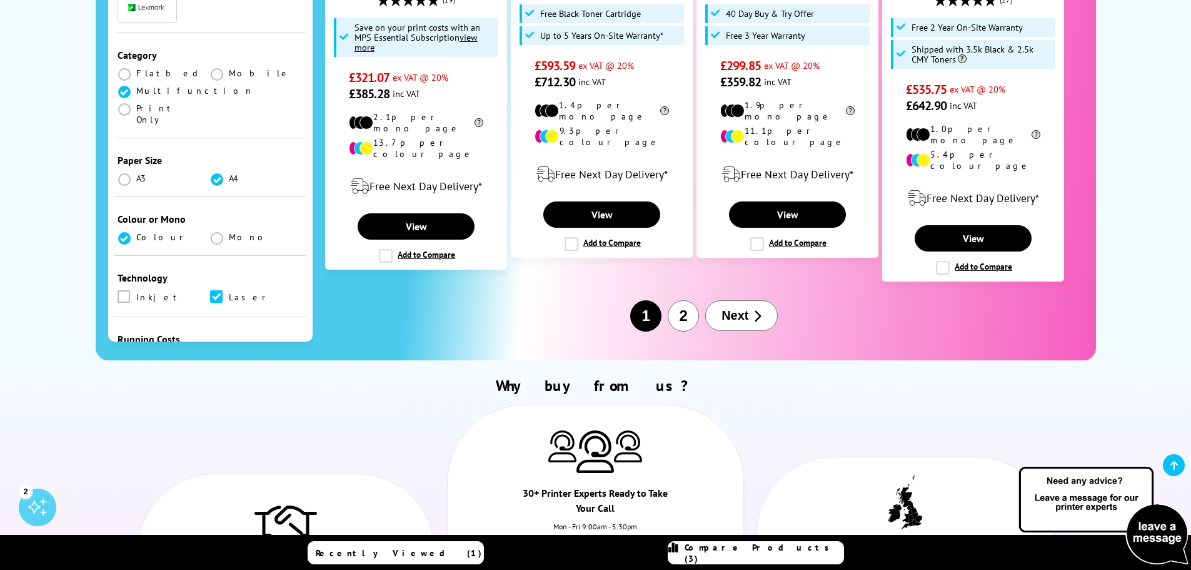
click at [739, 308] on span "Next" at bounding box center [735, 315] width 27 height 14
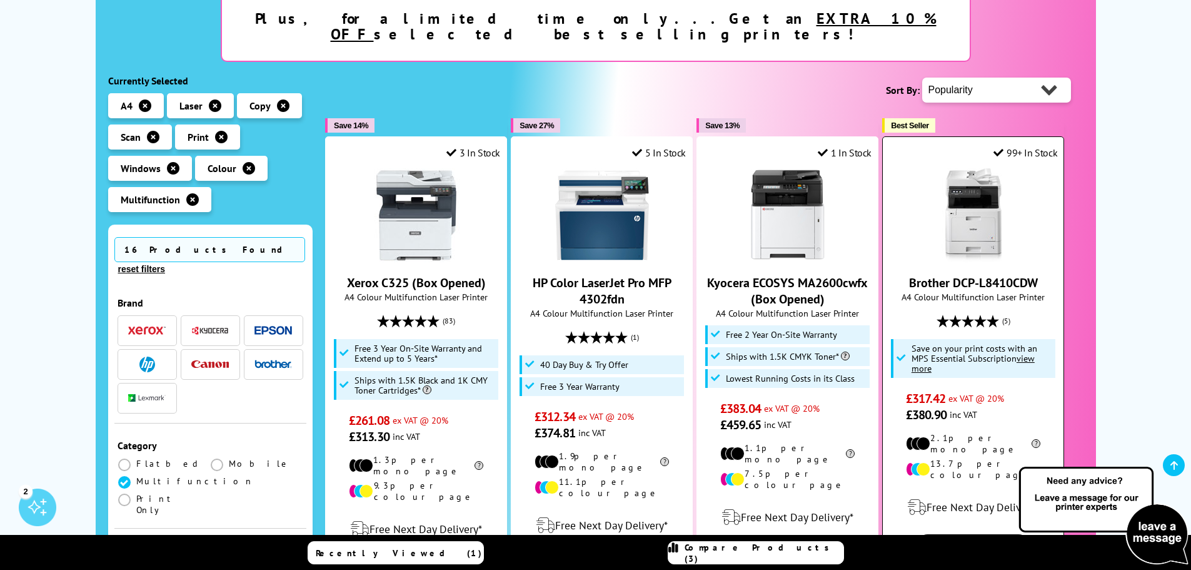
drag, startPoint x: 744, startPoint y: 303, endPoint x: 1033, endPoint y: 304, distance: 288.9
click at [1033, 309] on div "(5)" at bounding box center [973, 321] width 168 height 24
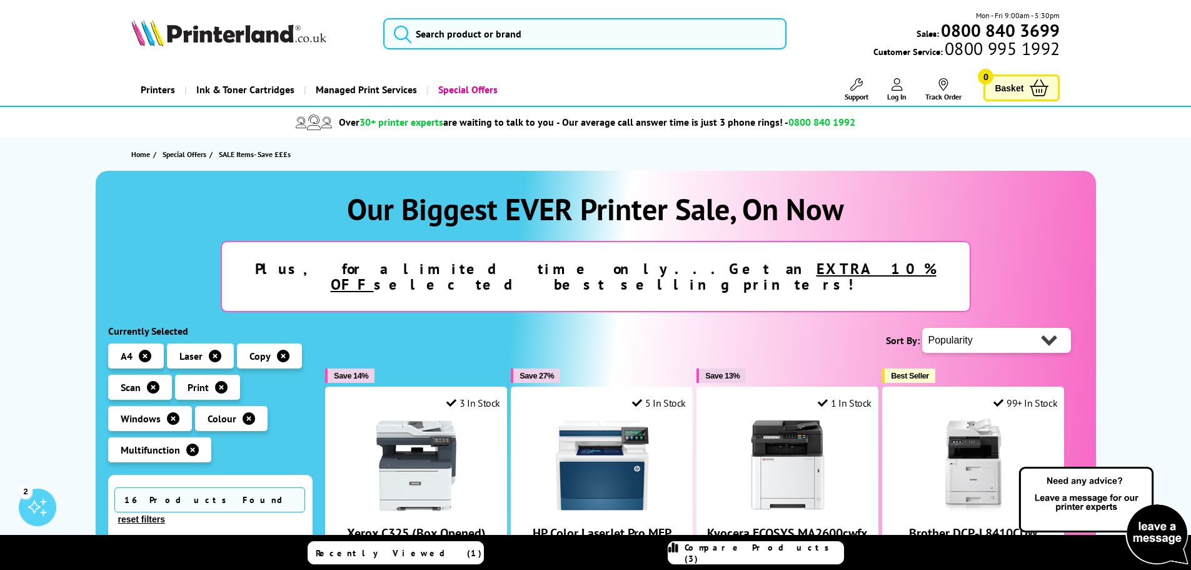
click at [169, 513] on button "reset filters" at bounding box center [141, 518] width 54 height 11
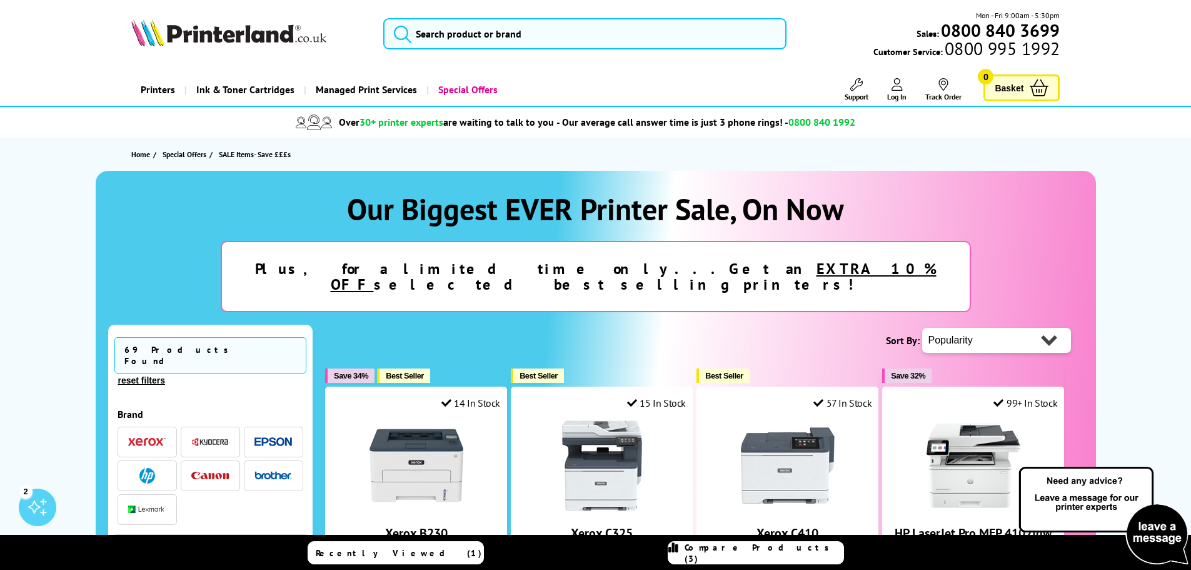
click at [128, 434] on span "button" at bounding box center [147, 442] width 38 height 16
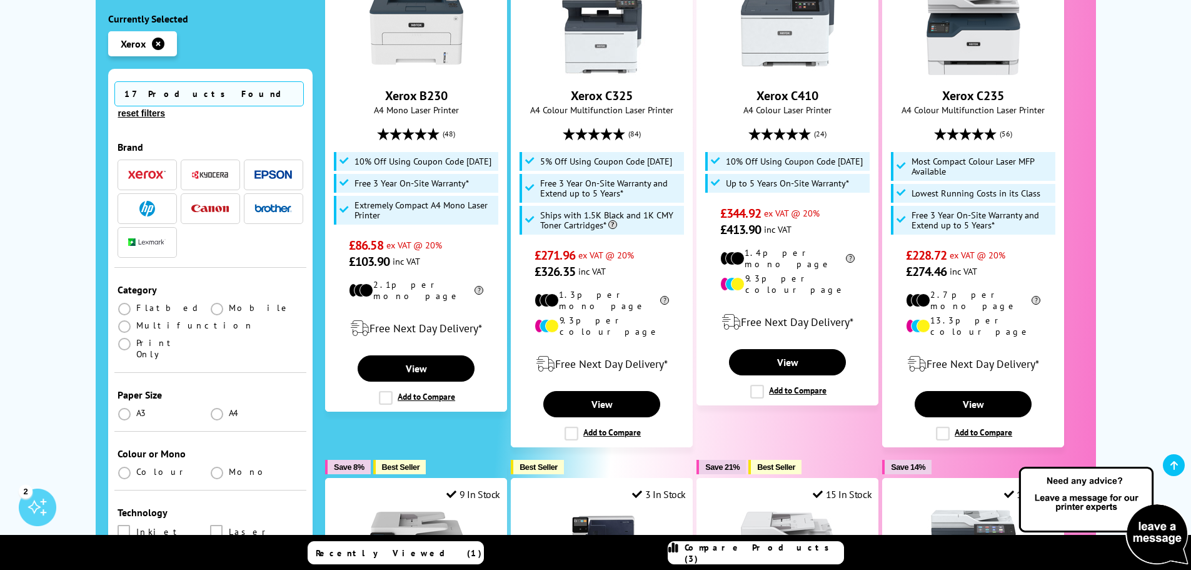
scroll to position [438, 0]
click at [216, 408] on span at bounding box center [217, 414] width 13 height 13
click at [229, 409] on input "radio" at bounding box center [229, 409] width 0 height 0
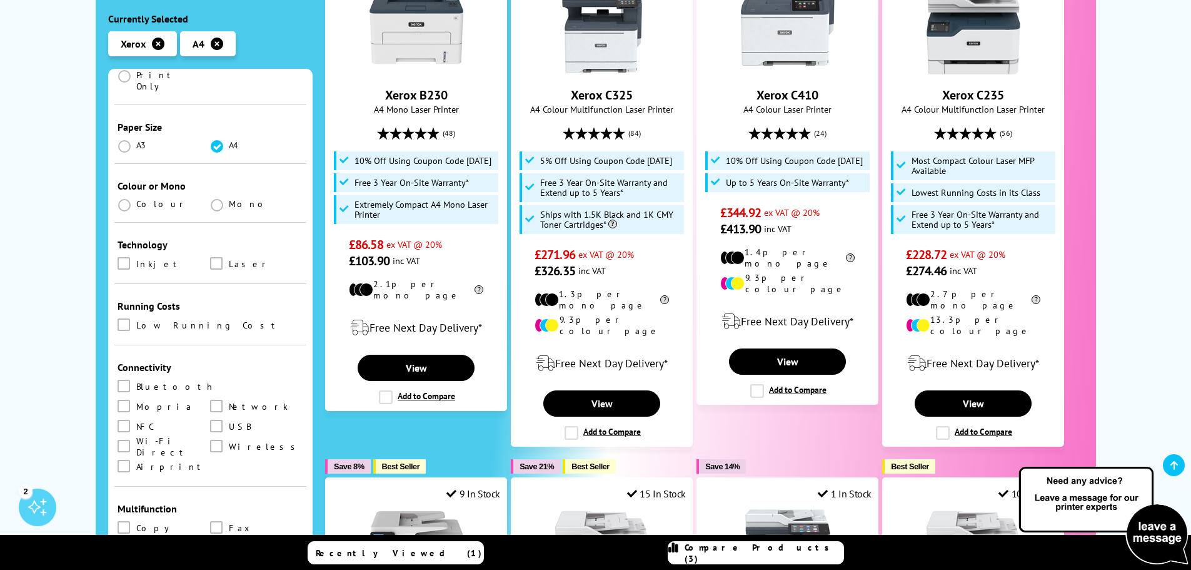
scroll to position [250, 0]
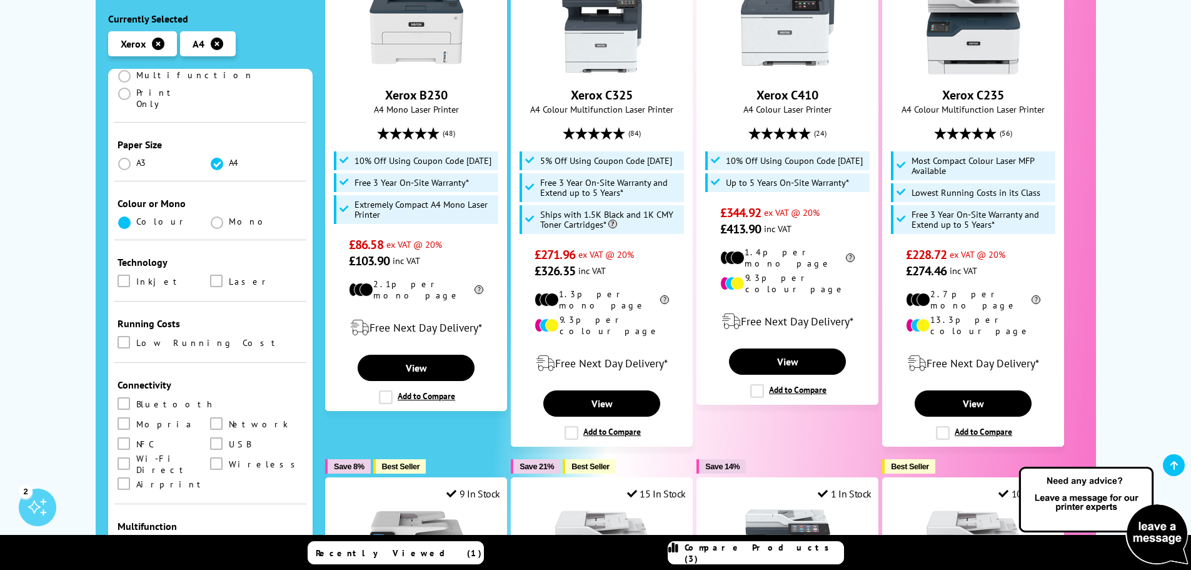
click at [122, 216] on span at bounding box center [124, 222] width 13 height 13
click at [136, 218] on input "radio" at bounding box center [136, 218] width 0 height 0
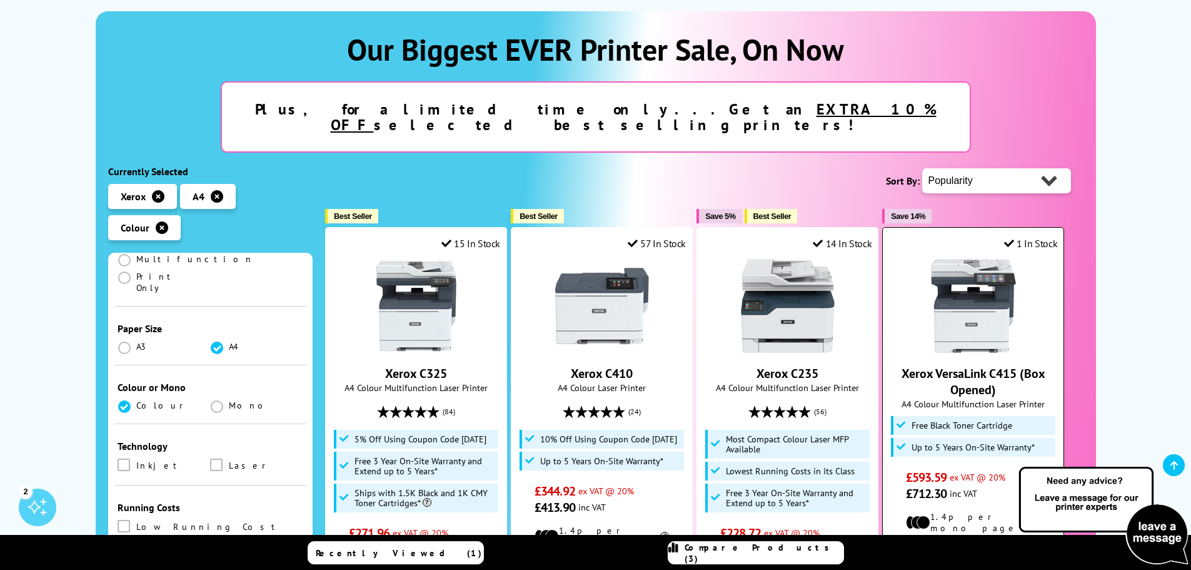
scroll to position [188, 0]
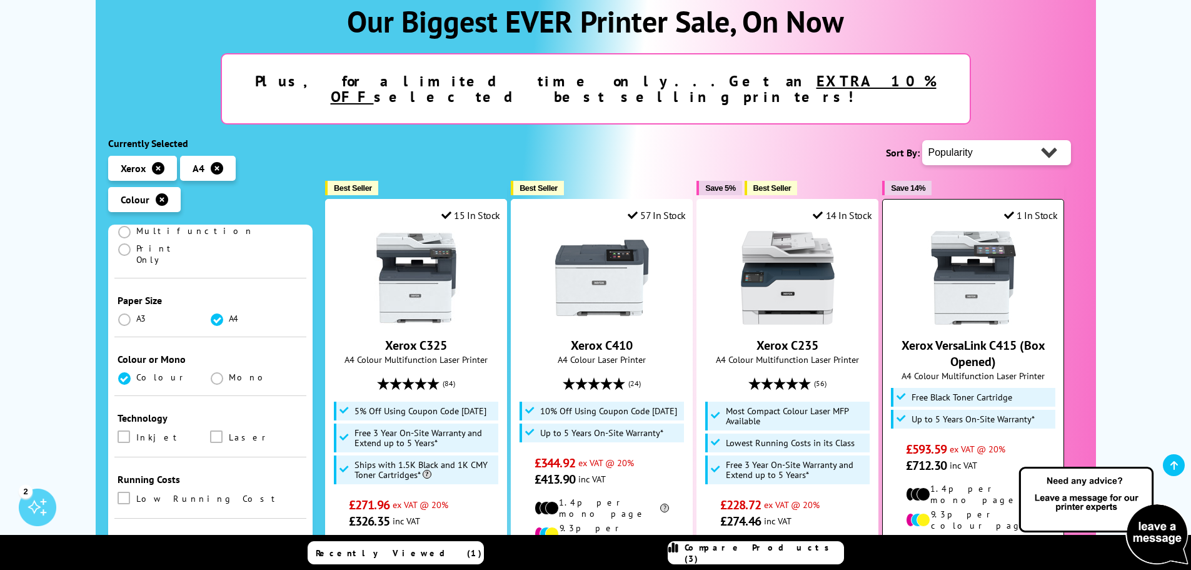
click at [988, 296] on img at bounding box center [974, 278] width 94 height 94
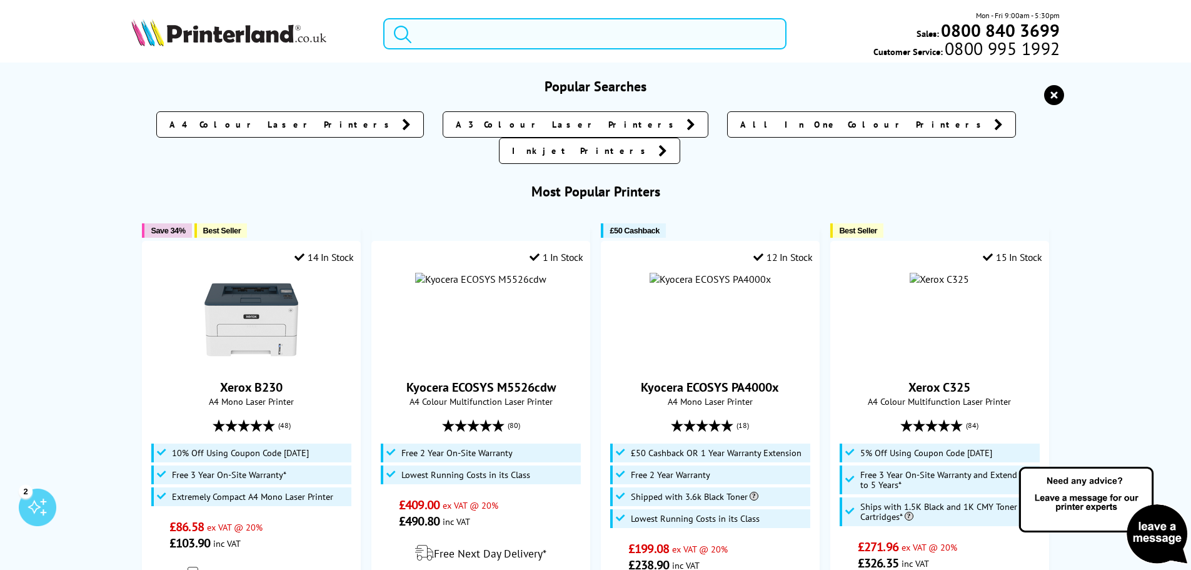
click at [442, 29] on input "search" at bounding box center [584, 33] width 403 height 31
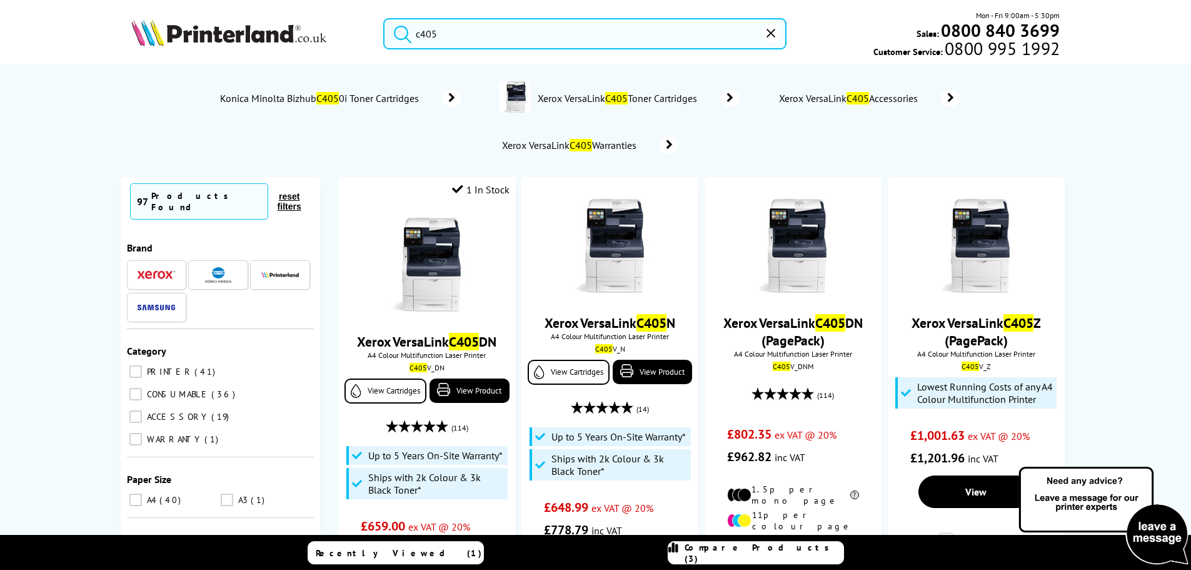
type input "c405"
click at [384, 18] on button "submit" at bounding box center [399, 32] width 31 height 28
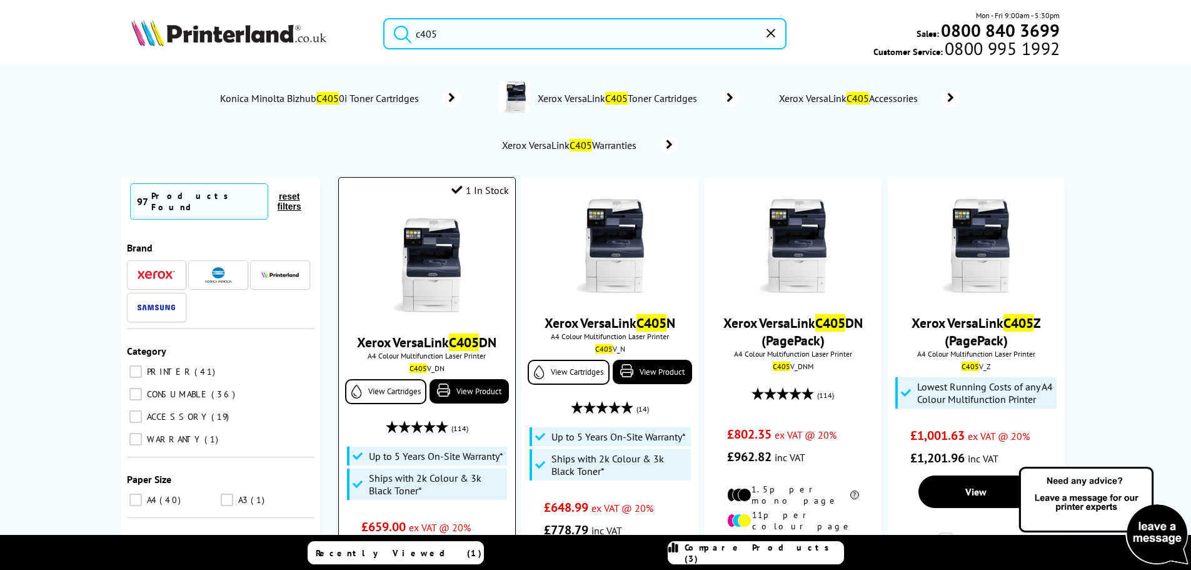
click at [370, 338] on link "Xerox VersaLink C405 DN" at bounding box center [426, 342] width 139 height 18
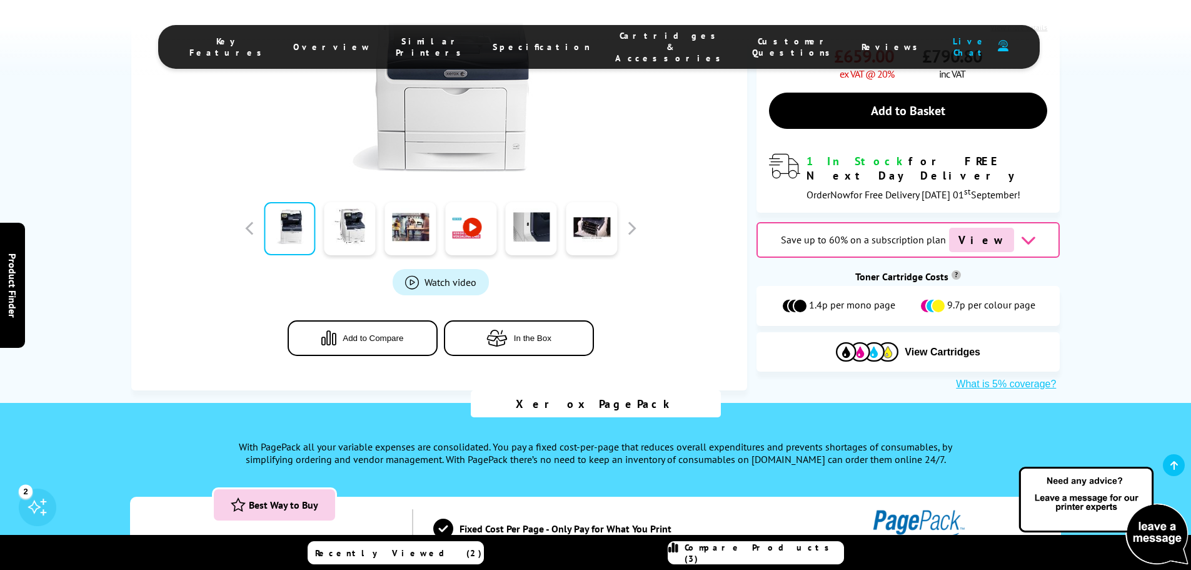
scroll to position [375, 0]
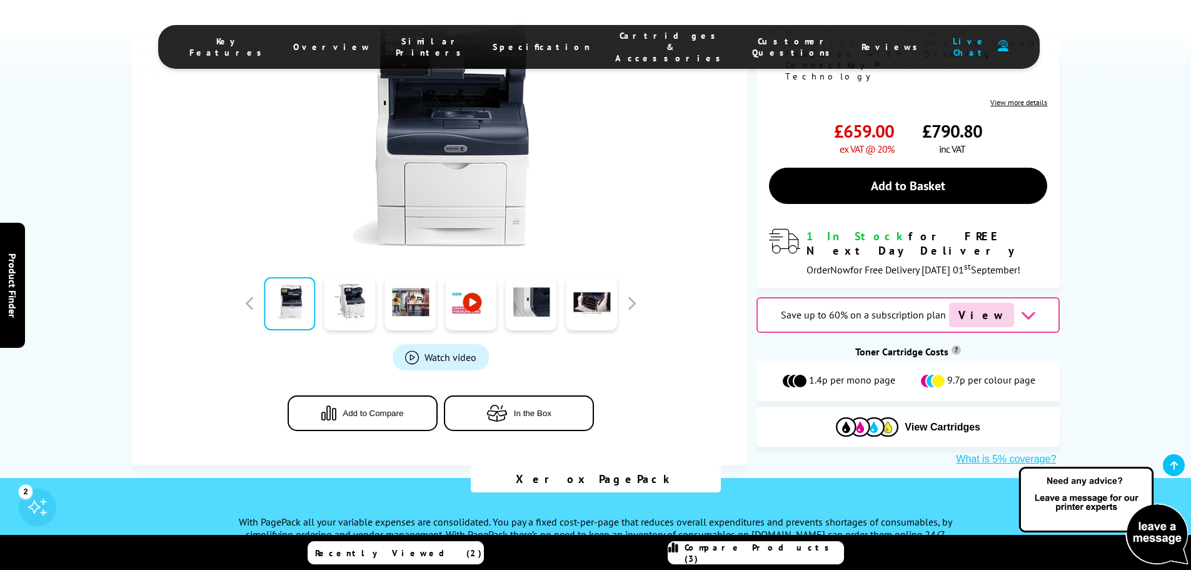
click at [635, 331] on div "Watch video Add to Compare In the Box" at bounding box center [441, 216] width 582 height 479
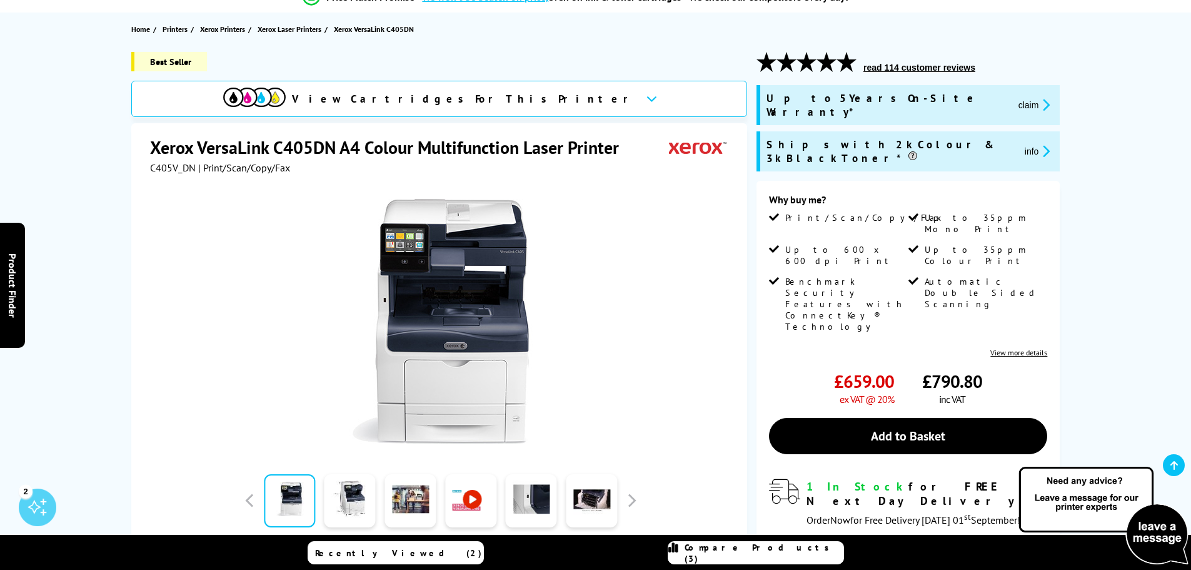
scroll to position [0, 0]
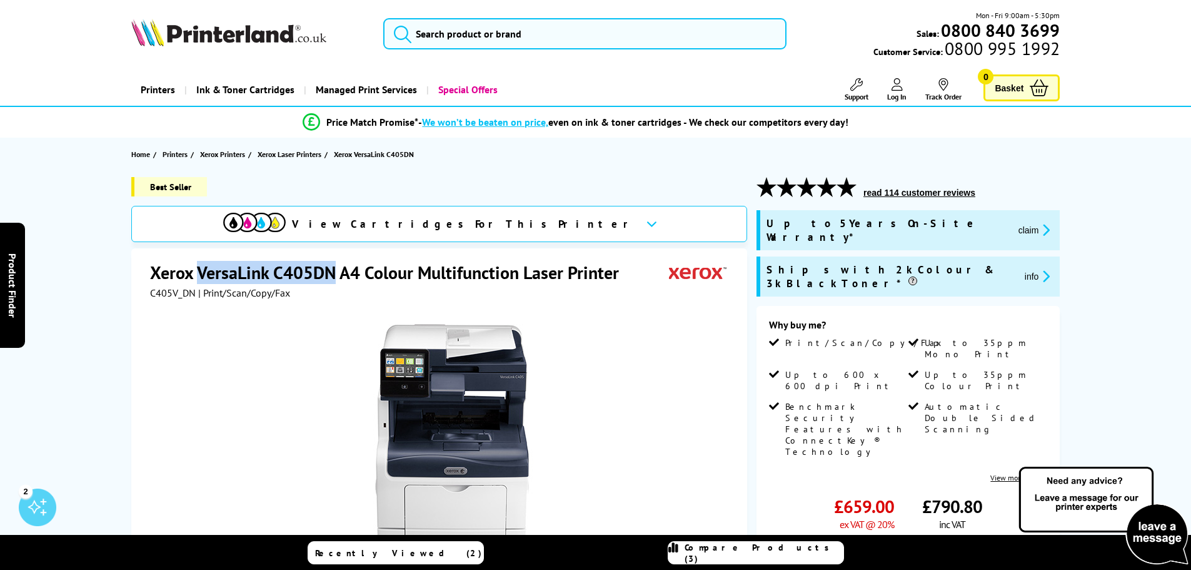
drag, startPoint x: 334, startPoint y: 268, endPoint x: 195, endPoint y: 273, distance: 138.9
click at [195, 273] on h1 "Xerox VersaLink C405DN A4 Colour Multifunction Laser Printer" at bounding box center [391, 272] width 482 height 23
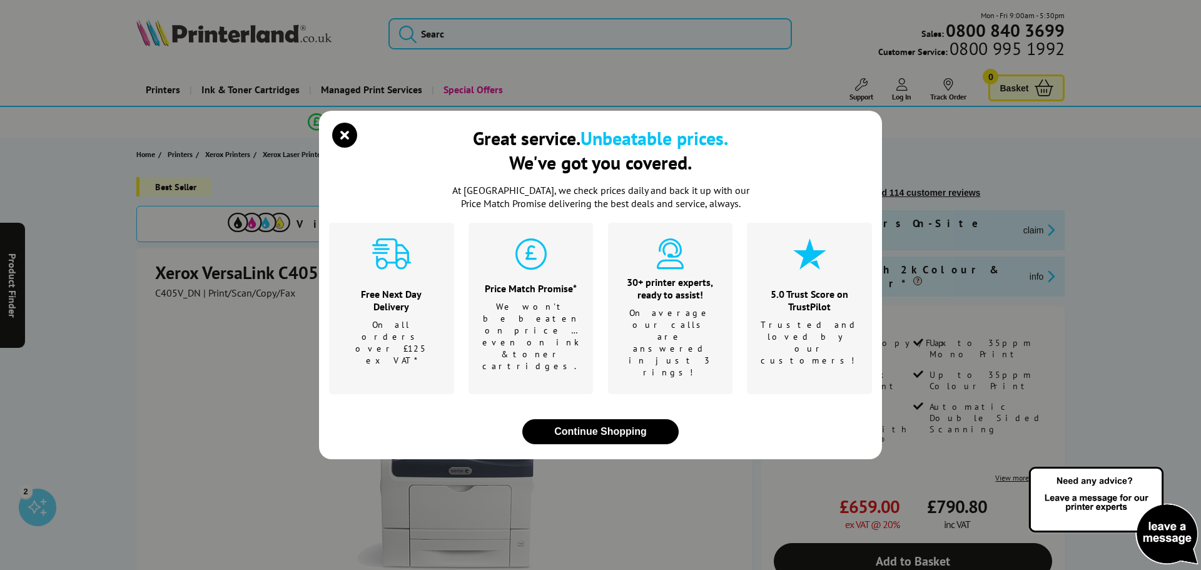
click at [206, 330] on div "Great service. Unbeatable prices. We've got you covered. At Printerland, we che…" at bounding box center [600, 285] width 1201 height 570
click at [198, 293] on div "Great service. Unbeatable prices. We've got you covered. At Printerland, we che…" at bounding box center [600, 285] width 1201 height 570
click at [341, 148] on icon "close modal" at bounding box center [344, 135] width 25 height 25
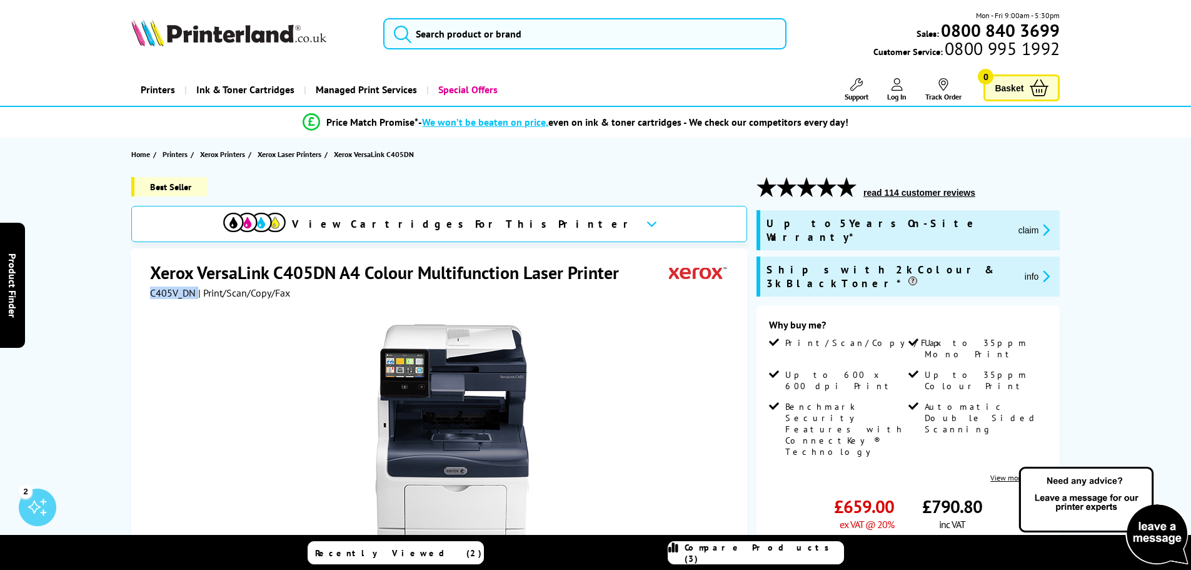
drag, startPoint x: 198, startPoint y: 291, endPoint x: 144, endPoint y: 293, distance: 53.8
click at [144, 293] on div "Xerox VersaLink C405DN A4 Colour Multifunction Laser Printer C405V_DN | Print/S…" at bounding box center [439, 517] width 616 height 539
copy div "C405V_DN"
